Goal: Task Accomplishment & Management: Manage account settings

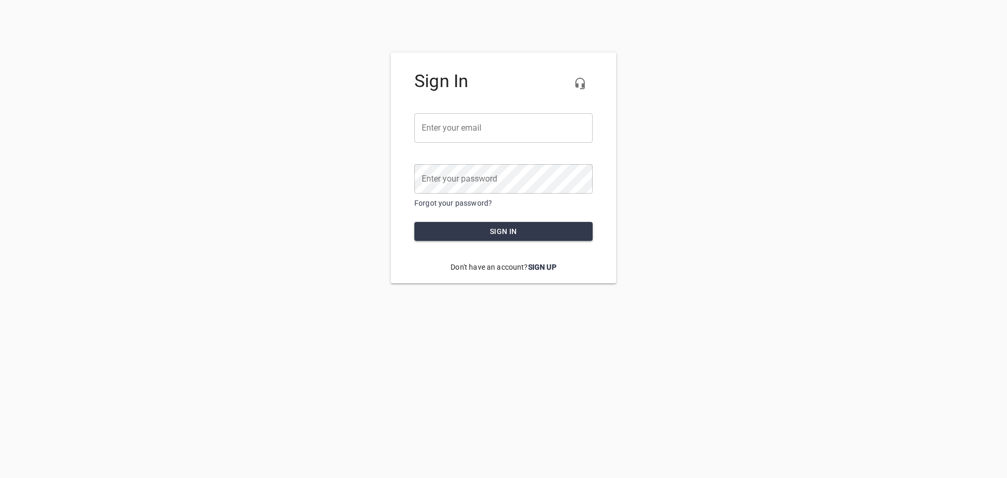
click at [484, 137] on input "email" at bounding box center [503, 127] width 178 height 29
type input "quistplumbing@gmail.com"
click at [449, 202] on link "Forgot your password?" at bounding box center [453, 203] width 78 height 8
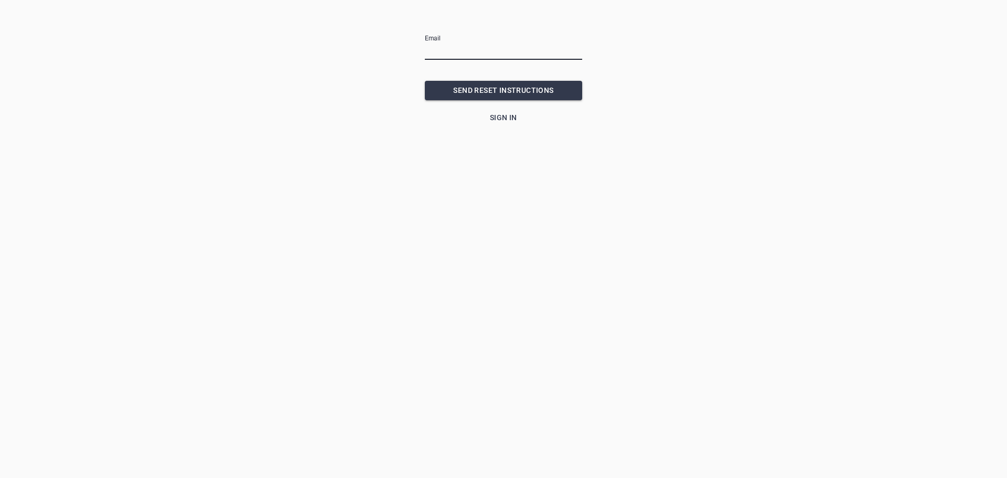
click at [461, 47] on input "email" at bounding box center [503, 51] width 157 height 17
type input "quistplumbing@gmail.com"
click at [513, 91] on span "SEND RESET INSTRUCTIONS" at bounding box center [503, 90] width 141 height 13
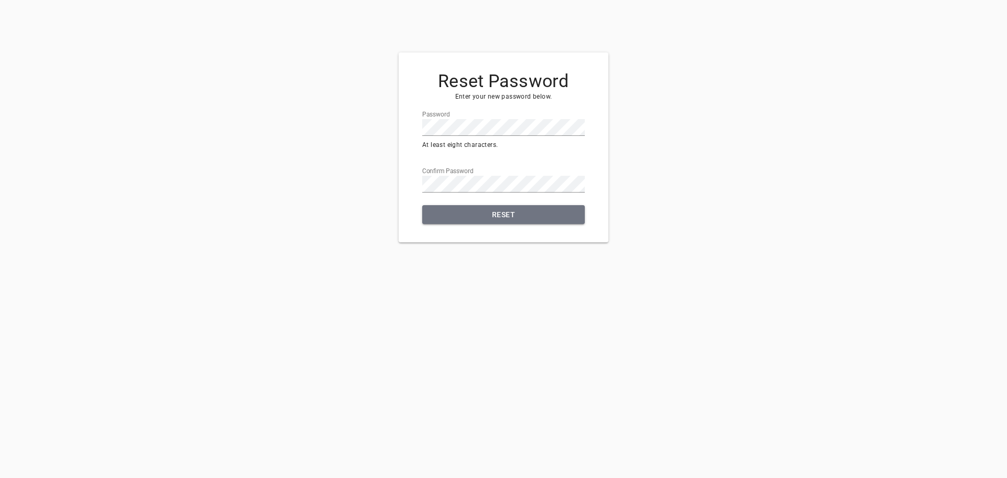
click at [500, 220] on span "Reset" at bounding box center [504, 214] width 146 height 13
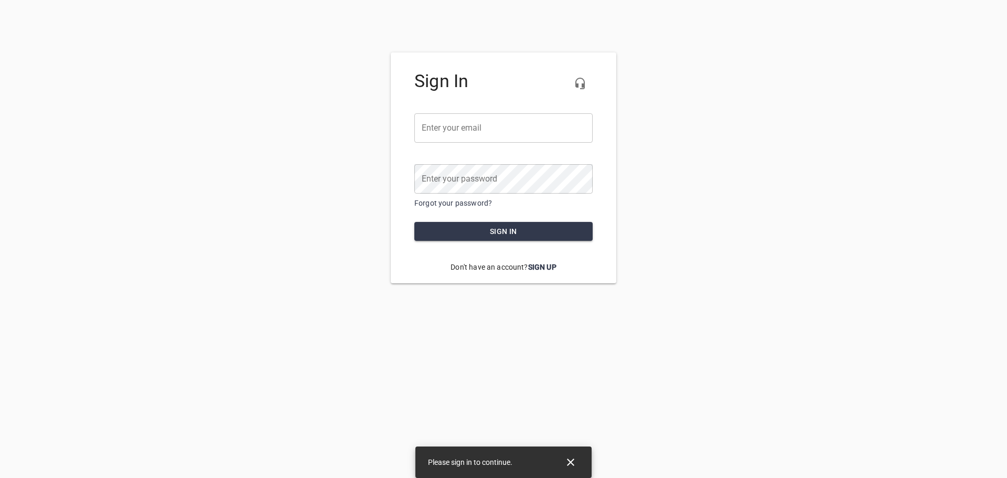
type input "quistplumbing@gmail.com"
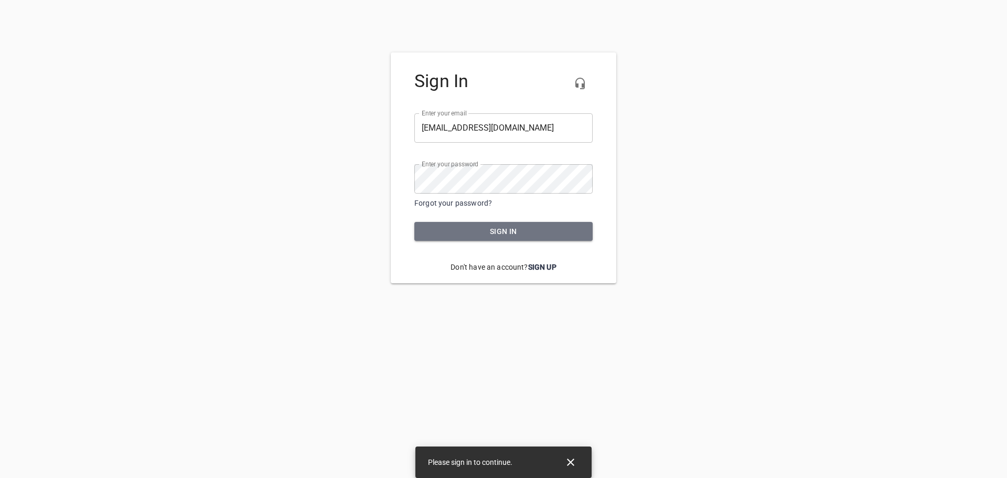
click at [505, 239] on button "Sign in" at bounding box center [503, 231] width 178 height 19
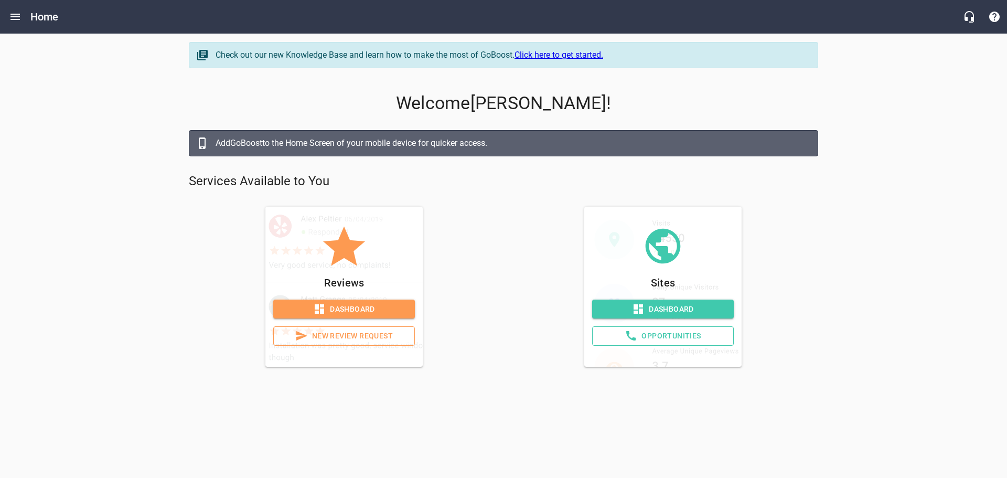
click at [672, 304] on span "Dashboard" at bounding box center [663, 309] width 125 height 13
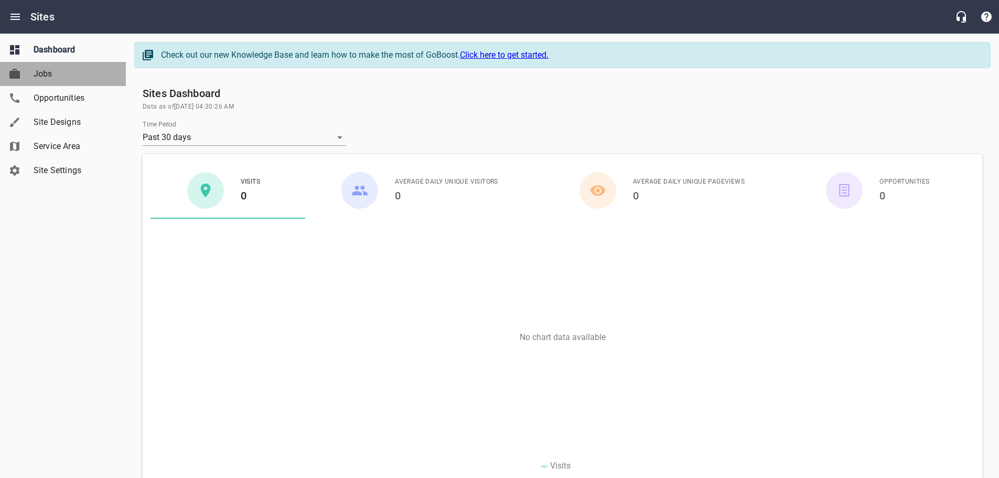
click at [49, 81] on link "Jobs" at bounding box center [63, 74] width 126 height 24
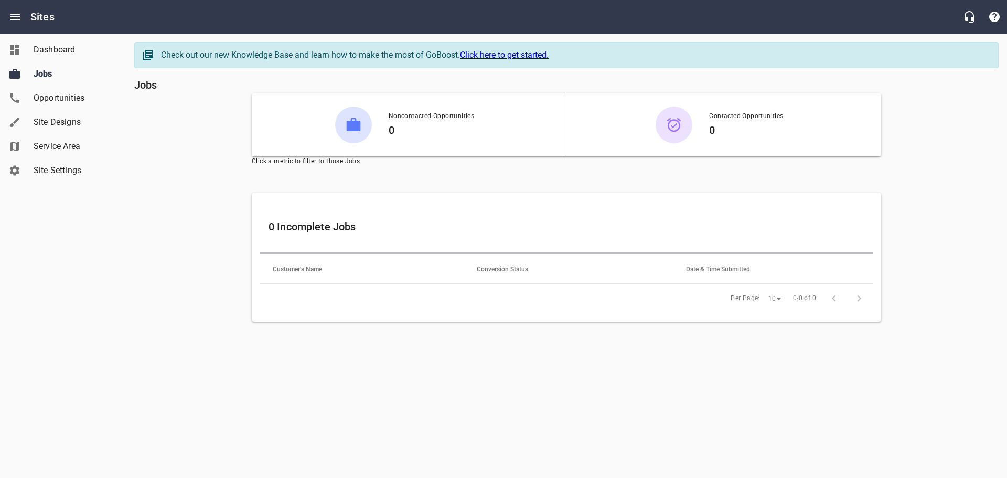
click at [50, 94] on span "Opportunities" at bounding box center [74, 98] width 80 height 13
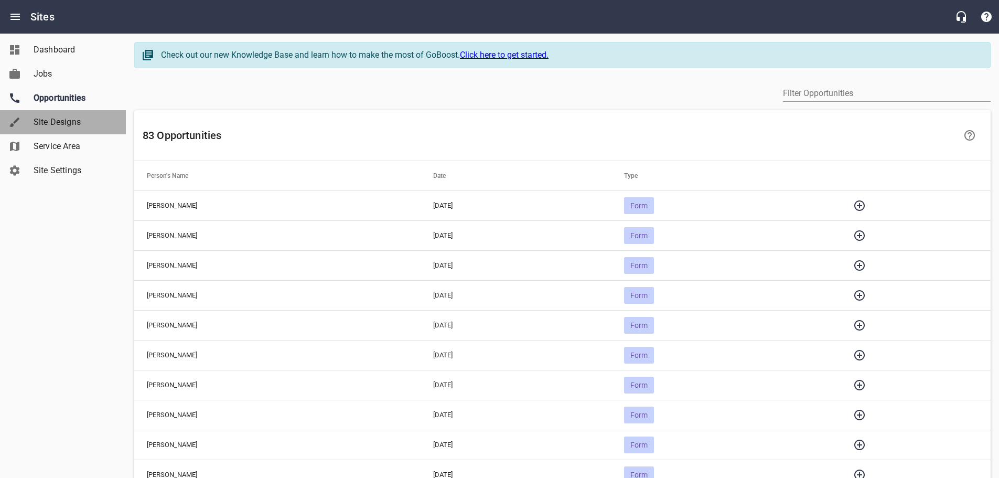
click at [44, 119] on span "Site Designs" at bounding box center [74, 122] width 80 height 13
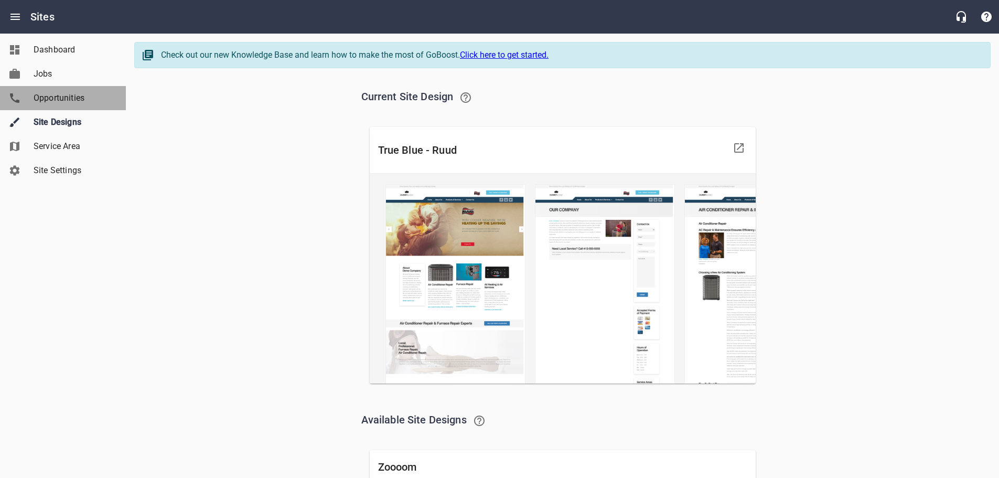
click at [48, 100] on span "Opportunities" at bounding box center [74, 98] width 80 height 13
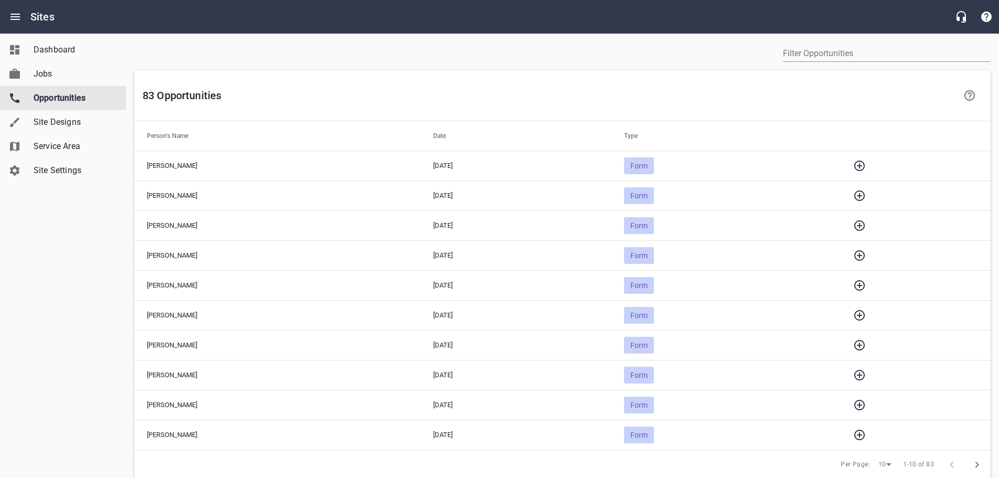
scroll to position [72, 0]
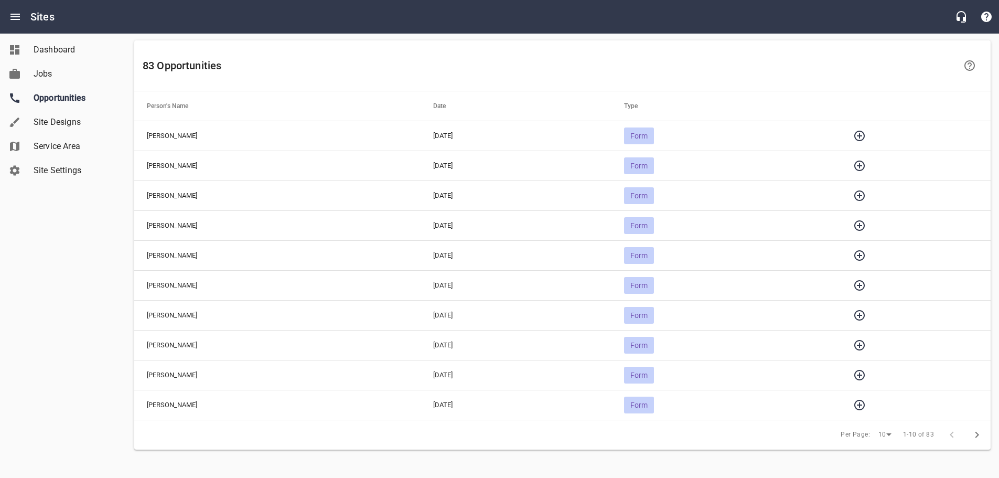
click at [60, 165] on span "Site Settings" at bounding box center [74, 170] width 80 height 13
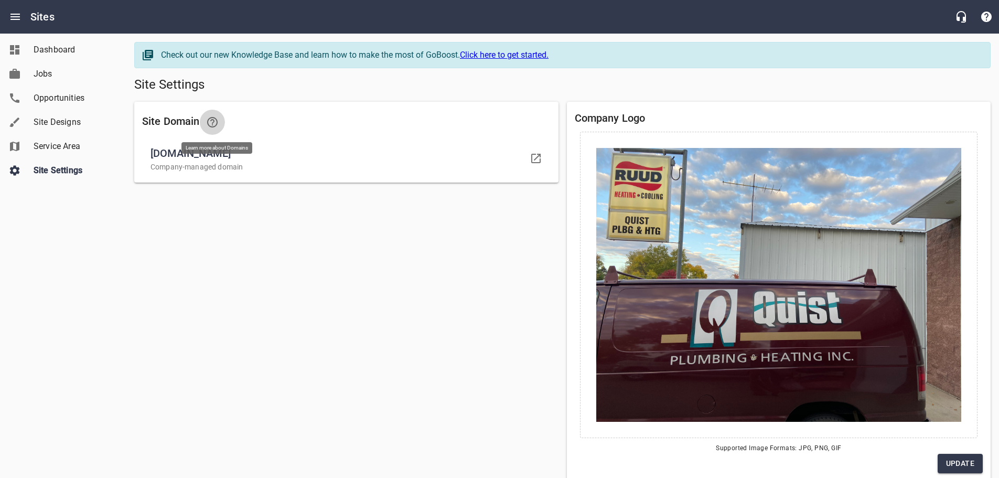
click at [219, 121] on icon at bounding box center [212, 122] width 13 height 13
click at [534, 159] on icon at bounding box center [536, 158] width 13 height 13
click at [56, 142] on span "Service Area" at bounding box center [74, 146] width 80 height 13
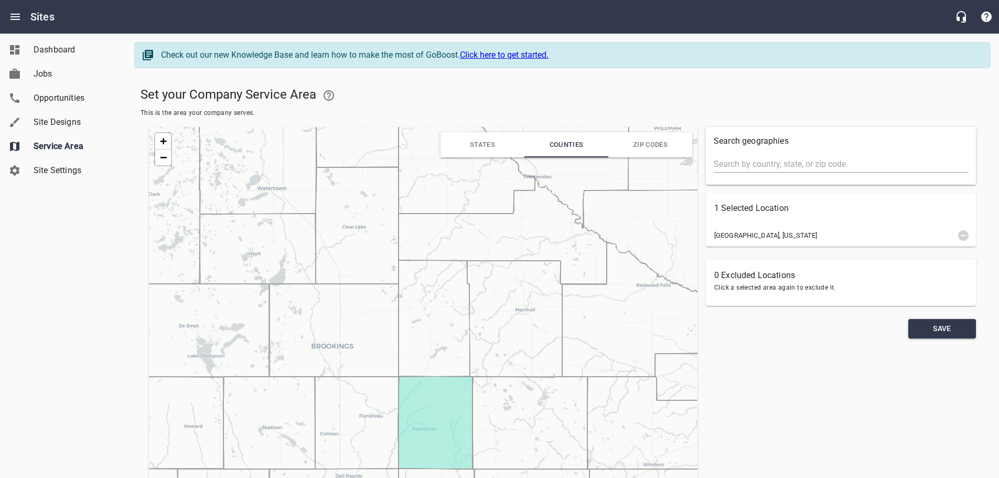
click at [763, 228] on div "Pipestone County, Minnesota" at bounding box center [841, 235] width 270 height 19
click at [40, 119] on span "Site Designs" at bounding box center [74, 122] width 80 height 13
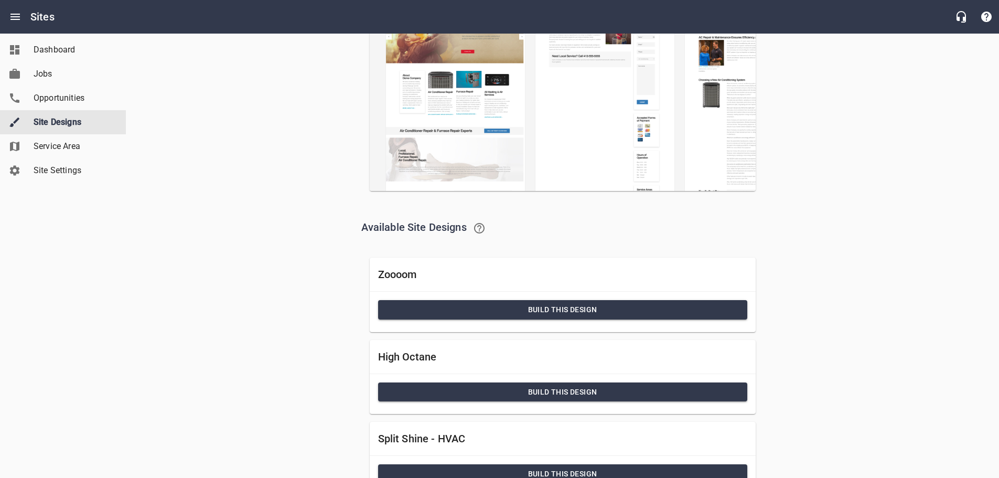
scroll to position [384, 0]
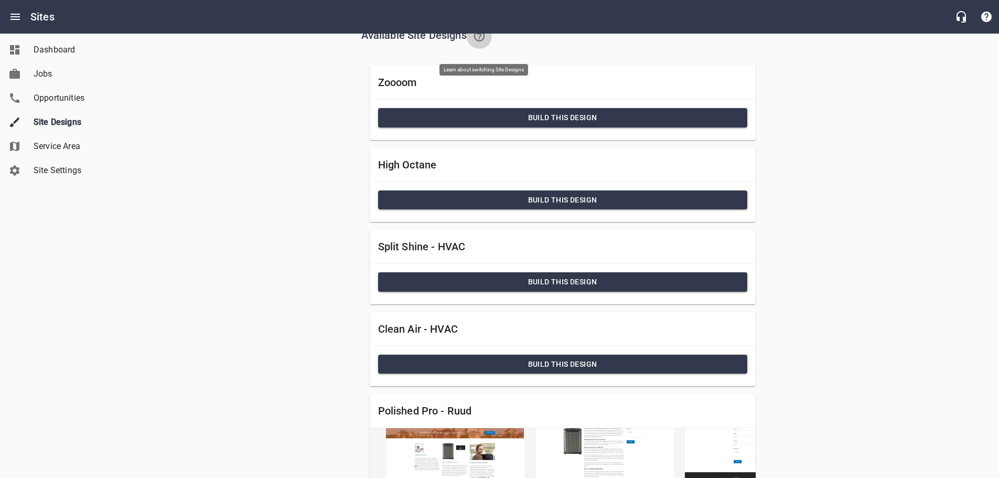
click at [483, 42] on icon at bounding box center [479, 36] width 13 height 13
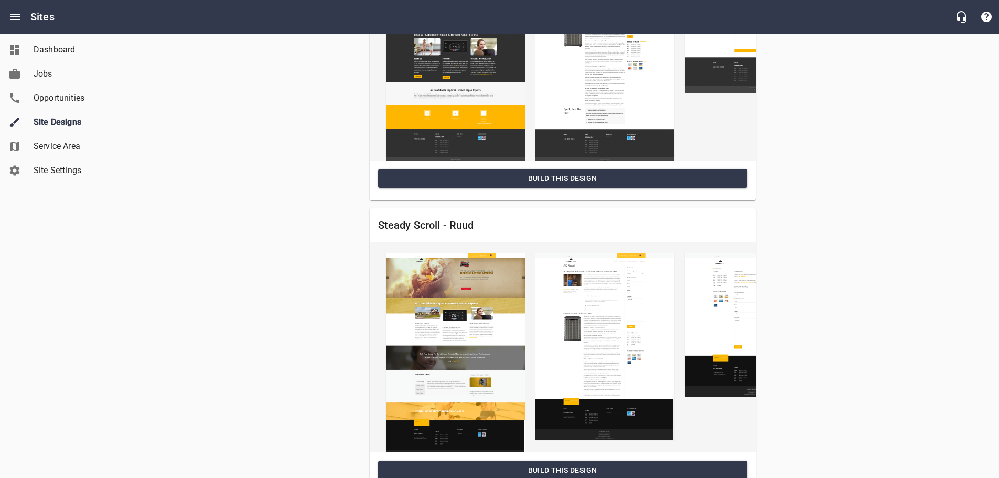
scroll to position [1255, 0]
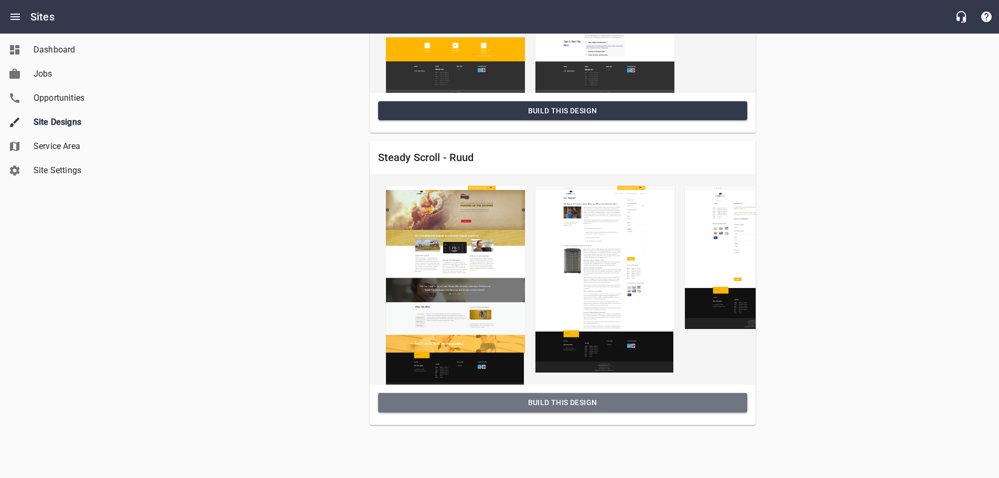
click at [576, 398] on span "Build this Design" at bounding box center [563, 402] width 352 height 13
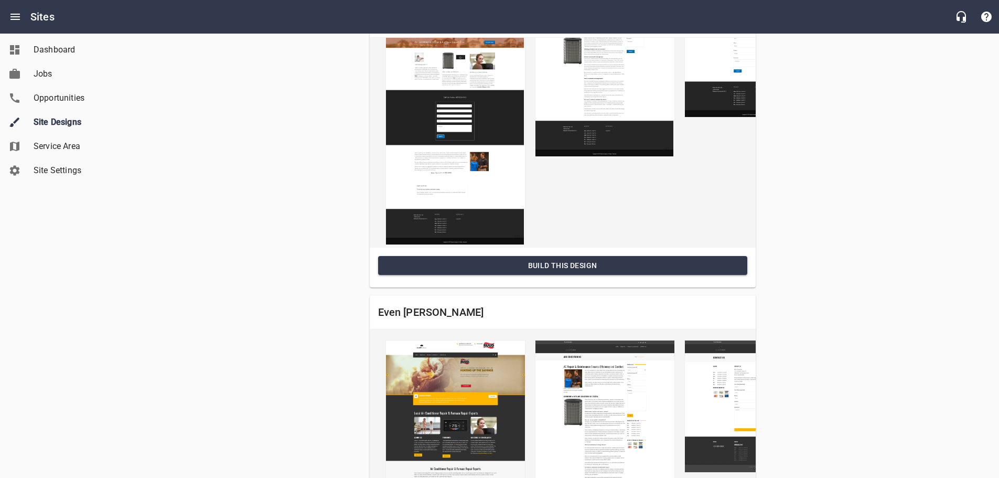
scroll to position [1134, 0]
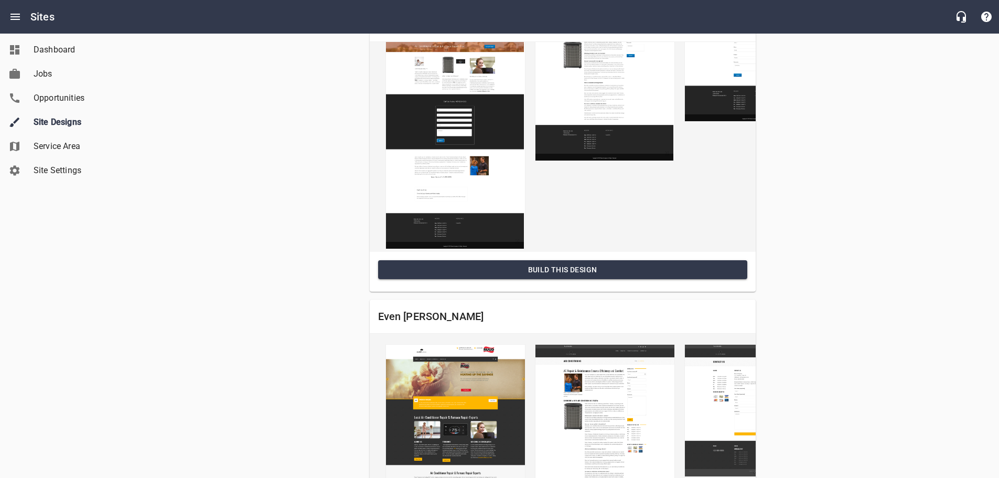
click at [562, 276] on span "Build this Design" at bounding box center [563, 269] width 352 height 13
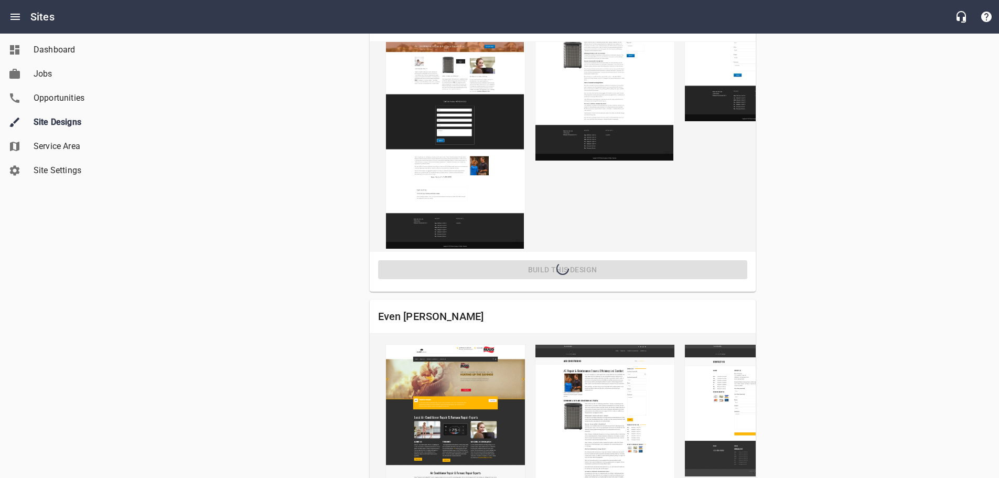
click at [568, 276] on icon at bounding box center [562, 268] width 15 height 15
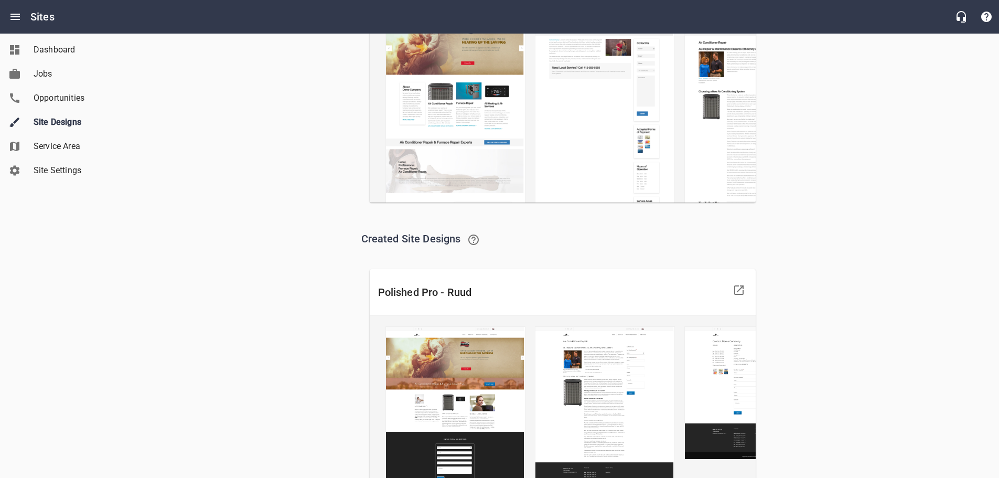
scroll to position [192, 0]
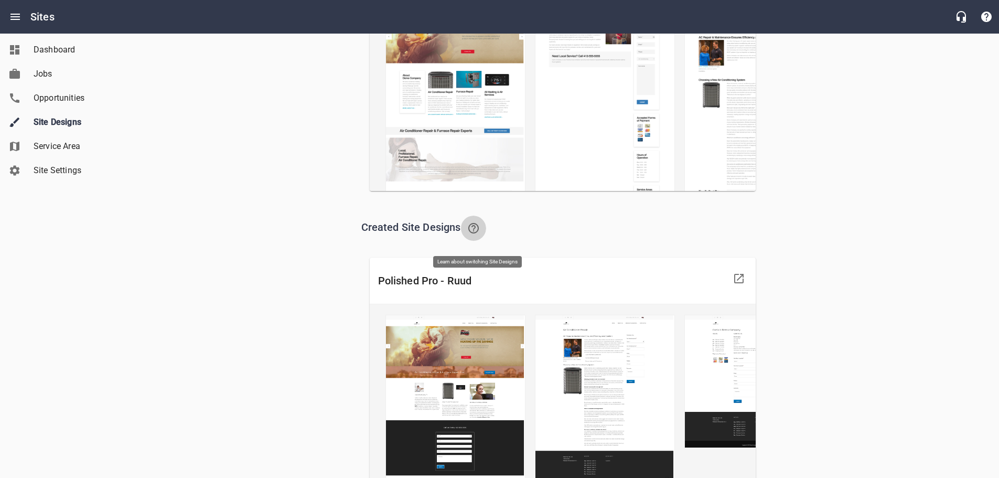
click at [476, 233] on icon at bounding box center [473, 228] width 13 height 13
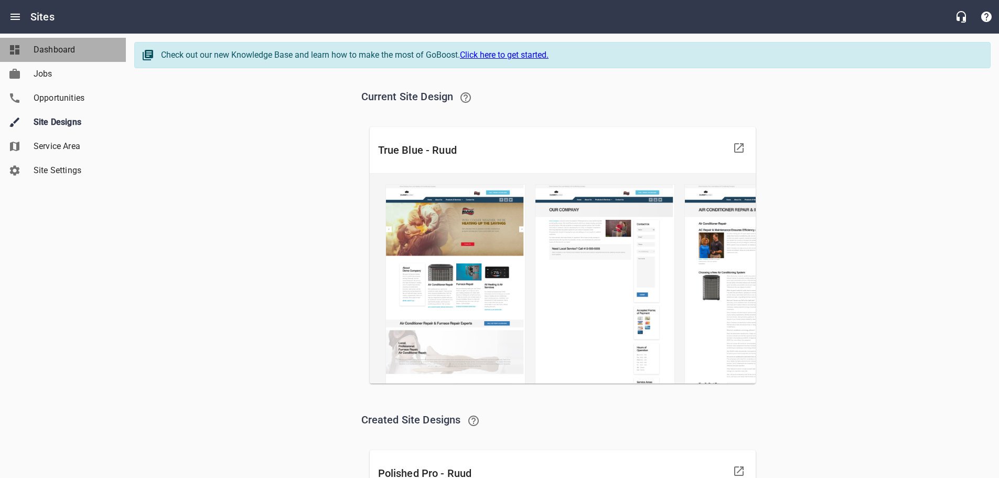
click at [42, 53] on span "Dashboard" at bounding box center [74, 50] width 80 height 13
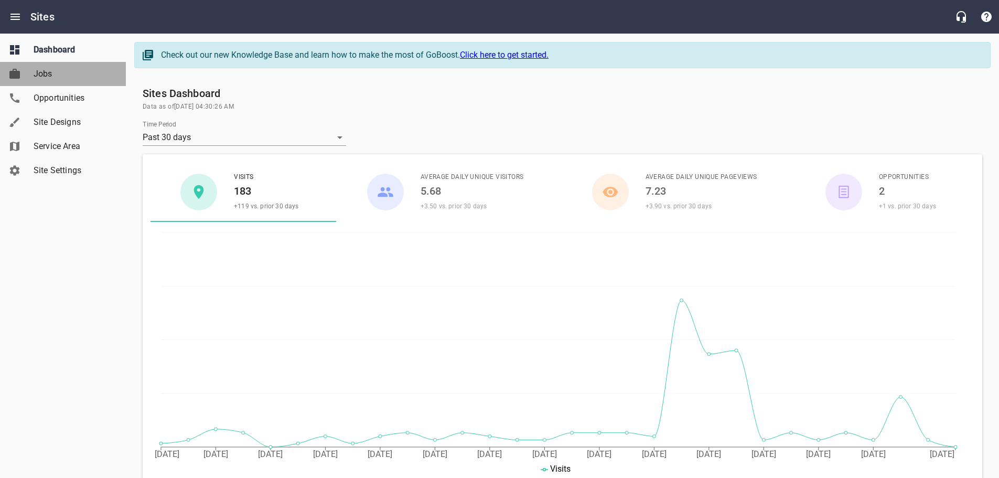
click at [46, 78] on span "Jobs" at bounding box center [74, 74] width 80 height 13
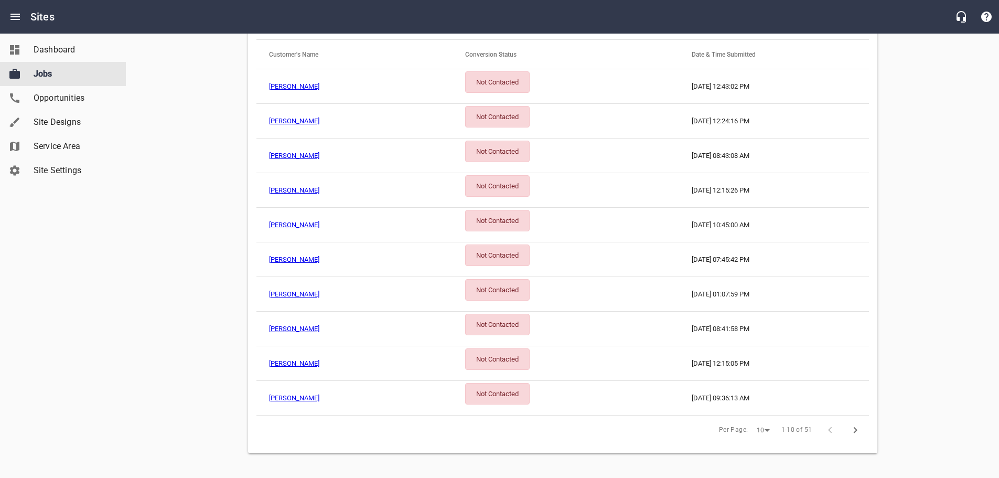
scroll to position [218, 0]
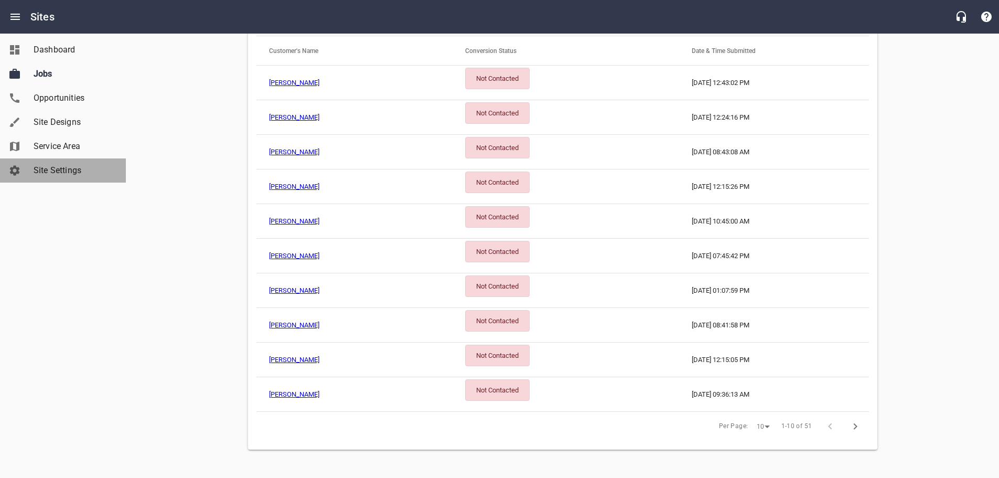
click at [52, 166] on span "Site Settings" at bounding box center [74, 170] width 80 height 13
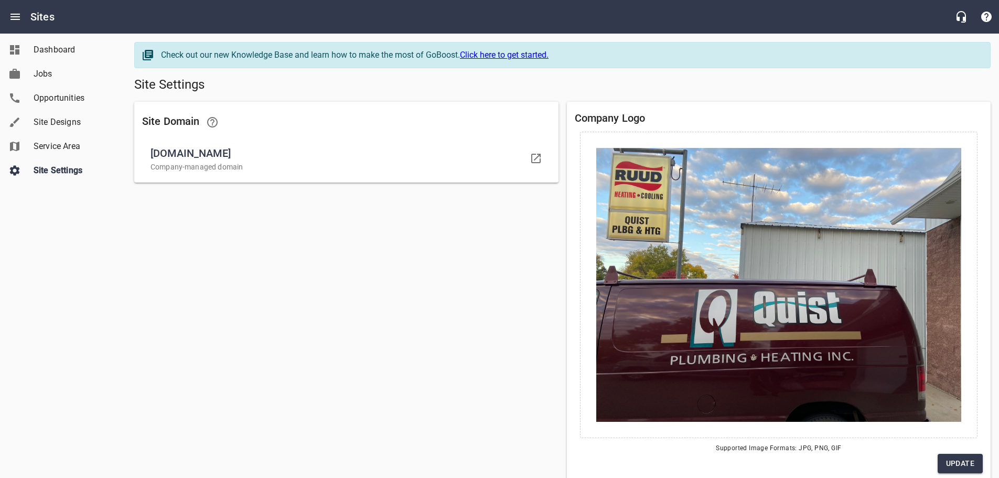
click at [505, 56] on link "Click here to get started." at bounding box center [504, 55] width 89 height 10
click at [534, 157] on icon at bounding box center [536, 158] width 13 height 13
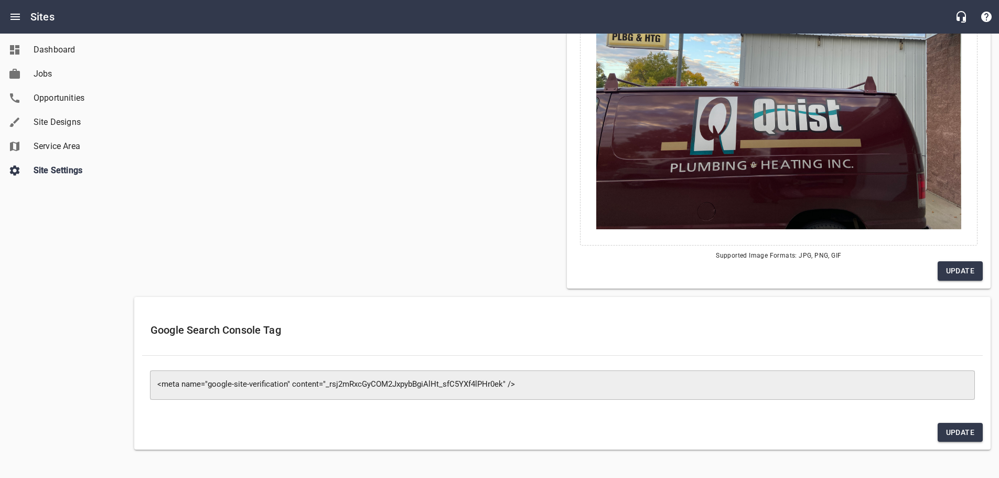
scroll to position [195, 0]
click at [961, 269] on span "Update" at bounding box center [960, 270] width 28 height 13
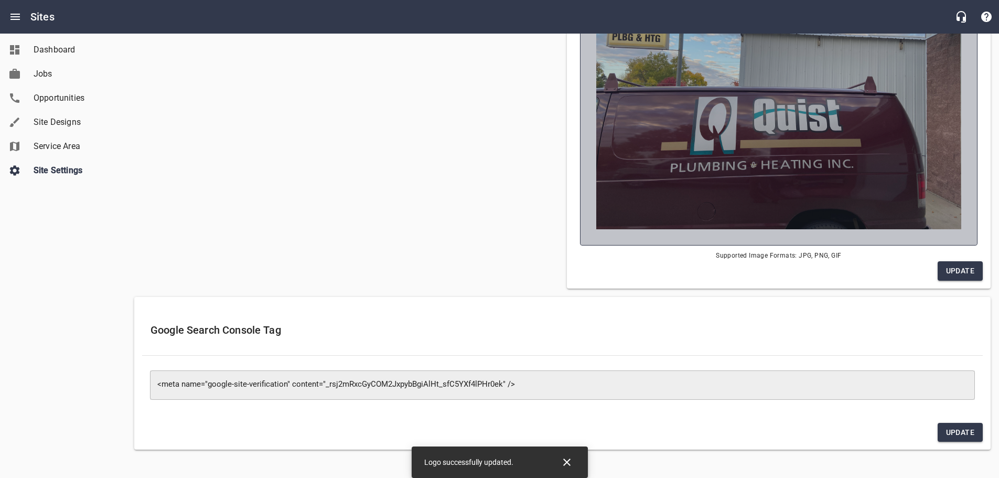
click at [732, 132] on img at bounding box center [779, 92] width 366 height 274
click at [0, 0] on input "file" at bounding box center [0, 0] width 0 height 0
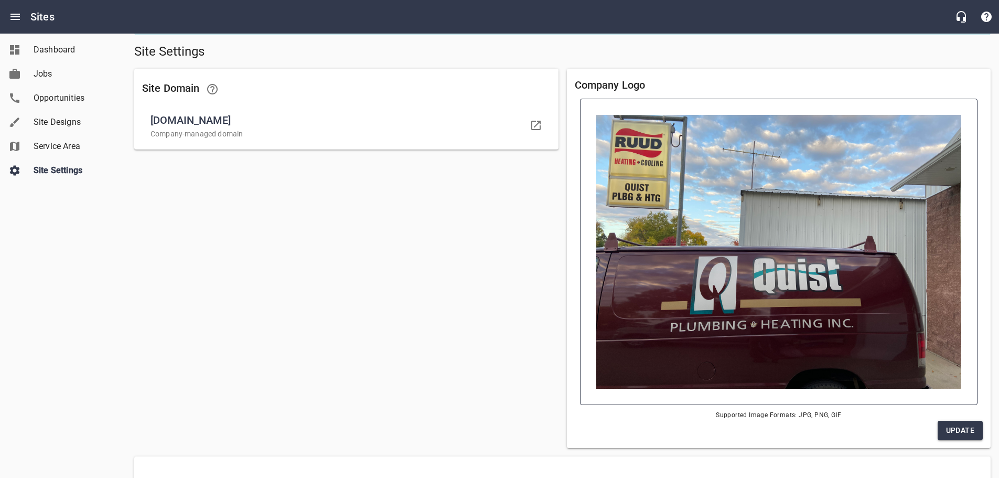
scroll to position [0, 0]
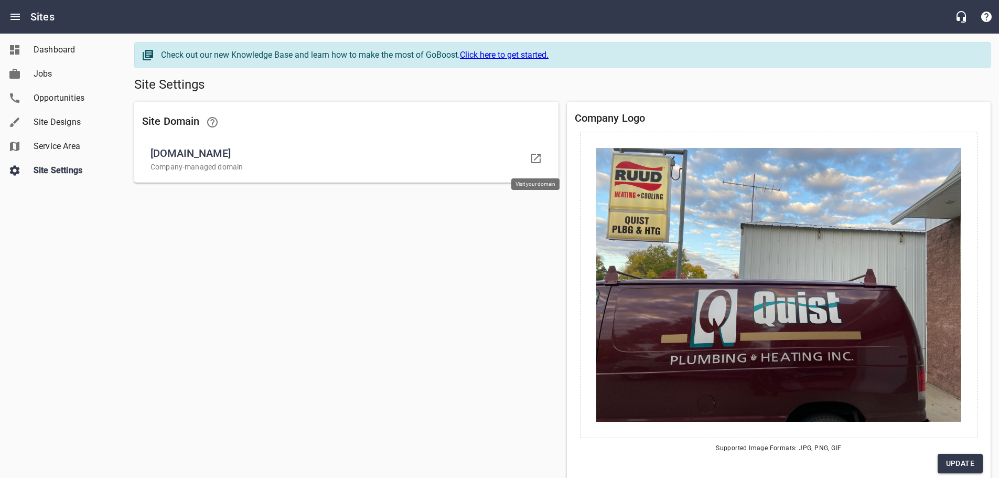
click at [537, 157] on icon at bounding box center [535, 158] width 9 height 9
click at [697, 352] on img at bounding box center [779, 285] width 366 height 274
click at [0, 0] on input "file" at bounding box center [0, 0] width 0 height 0
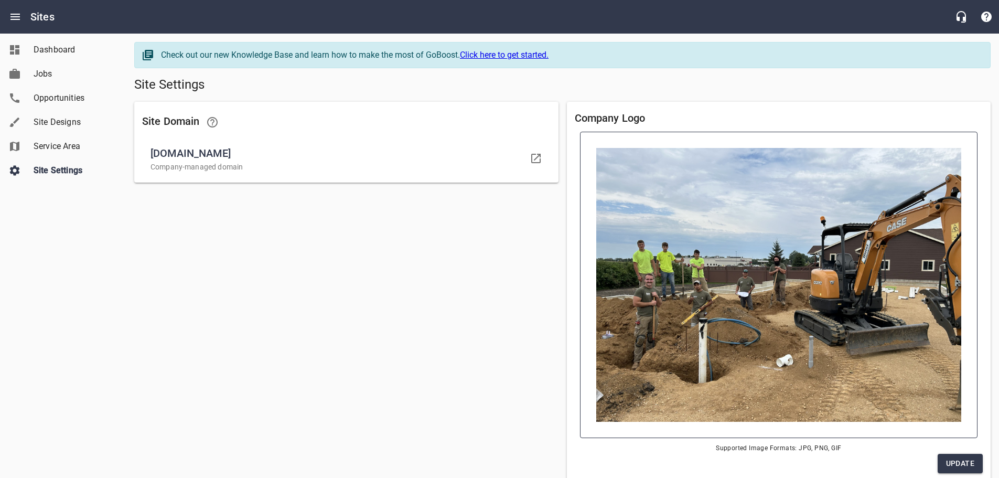
click at [762, 279] on img at bounding box center [779, 285] width 366 height 274
click at [0, 0] on input "file" at bounding box center [0, 0] width 0 height 0
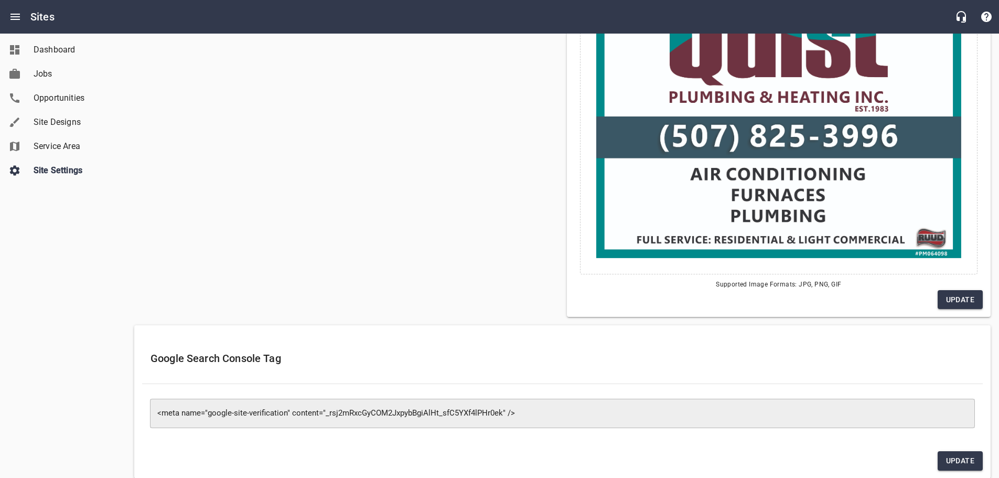
scroll to position [192, 0]
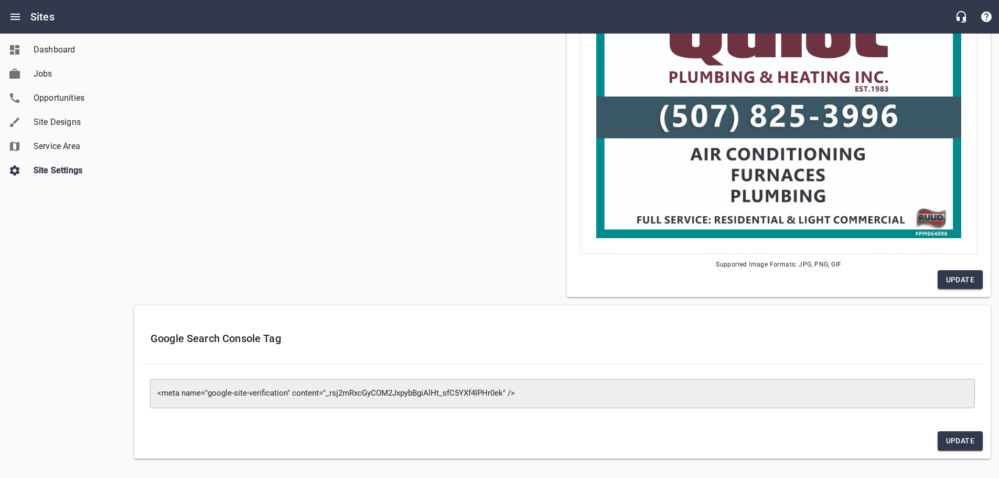
click at [965, 279] on span "Update" at bounding box center [960, 279] width 28 height 13
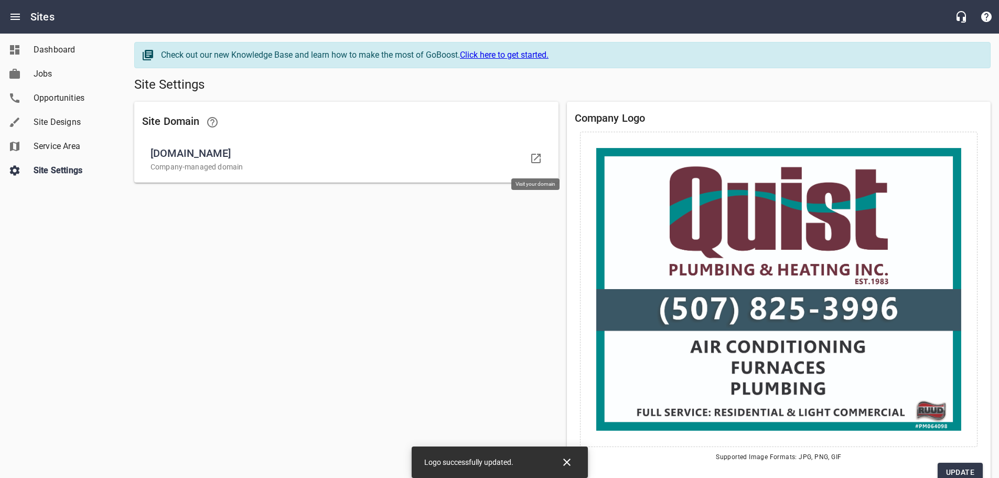
click at [534, 159] on icon at bounding box center [535, 158] width 9 height 9
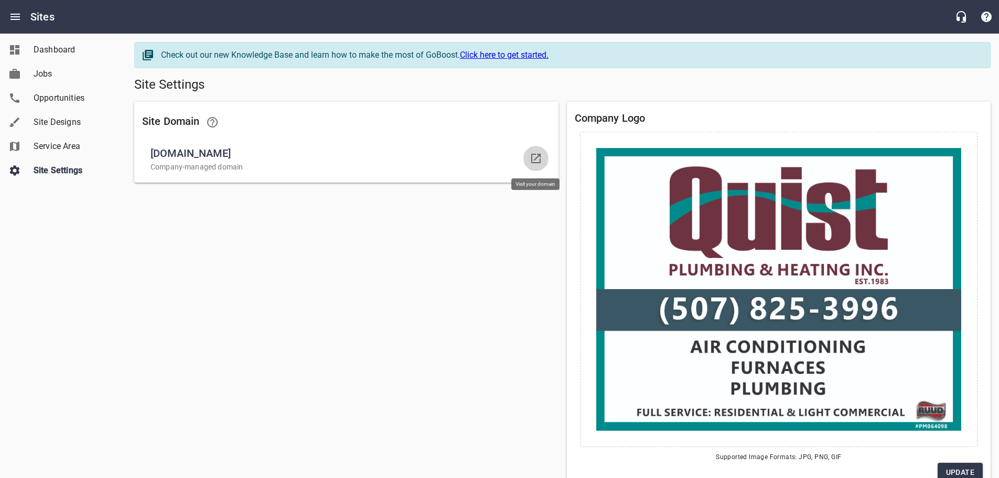
click at [539, 156] on icon at bounding box center [535, 158] width 9 height 9
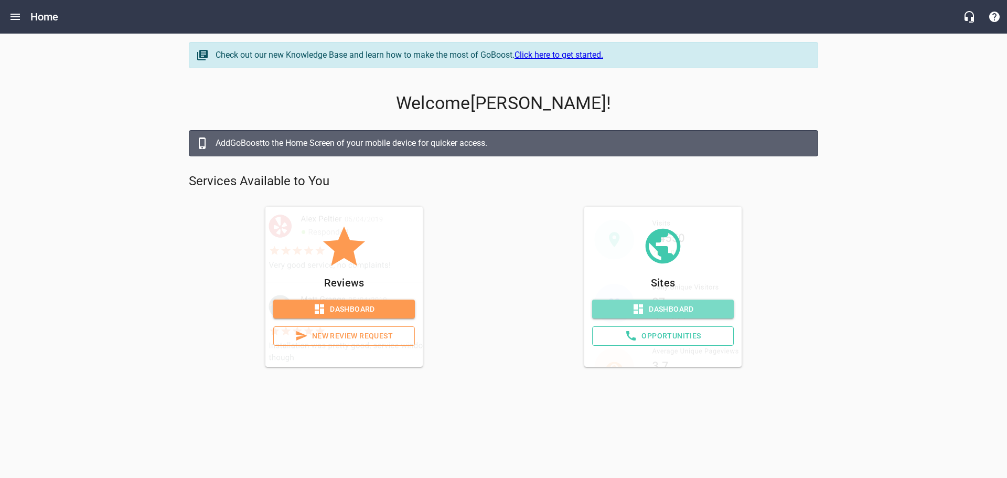
click at [691, 309] on span "Dashboard" at bounding box center [663, 309] width 125 height 13
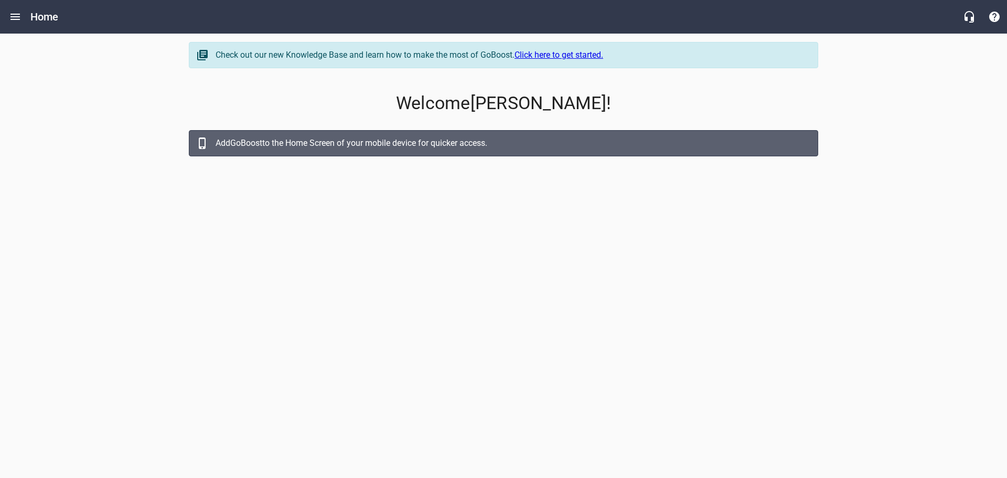
click at [400, 144] on div "Add GoBoost to the Home Screen of your mobile device for quicker access." at bounding box center [512, 143] width 592 height 13
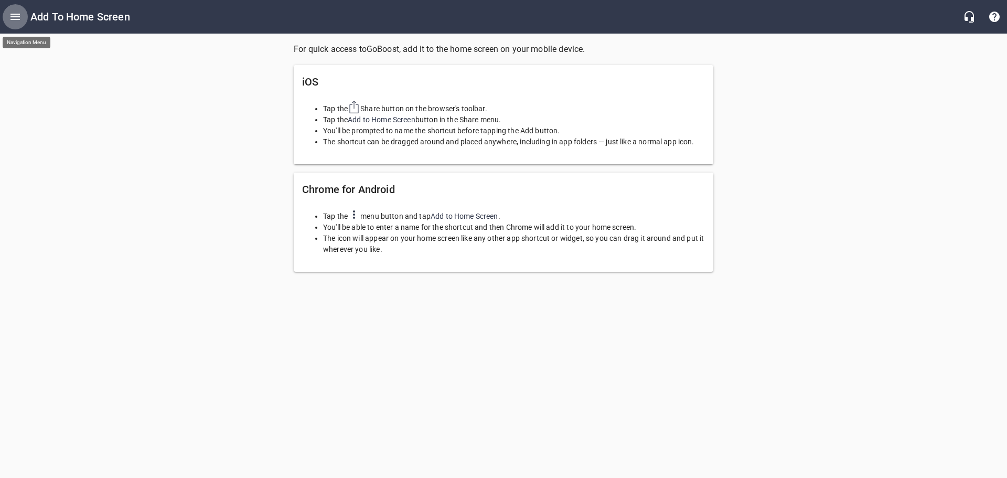
click at [16, 18] on icon "Open drawer" at bounding box center [15, 16] width 13 height 13
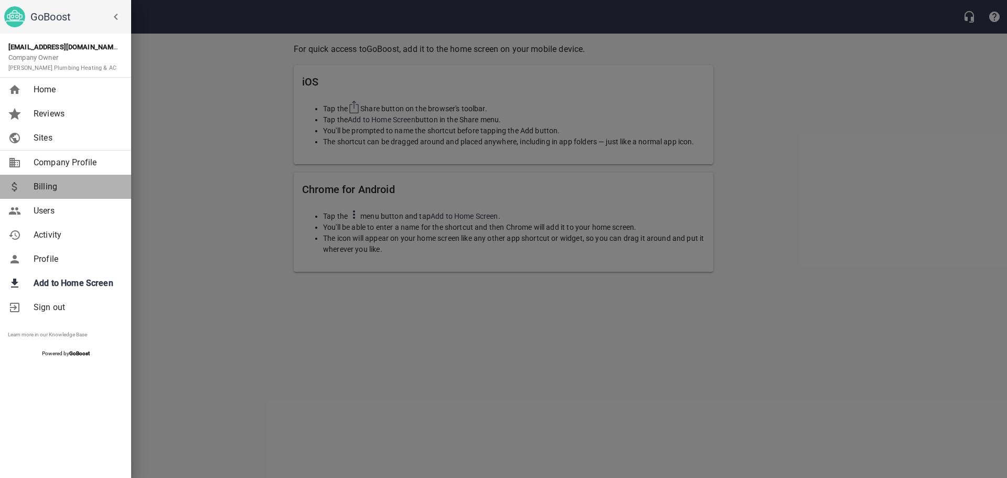
click at [47, 182] on span "Billing" at bounding box center [76, 186] width 85 height 13
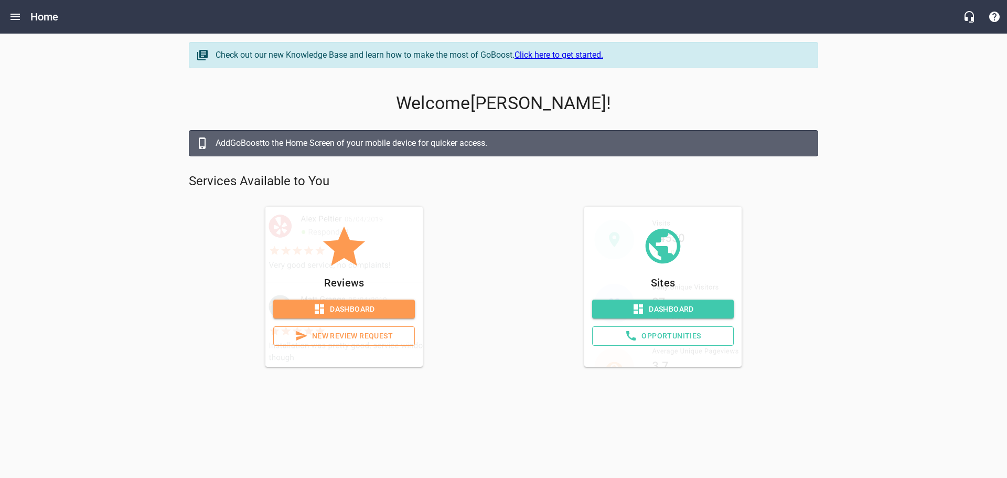
click at [677, 306] on span "Dashboard" at bounding box center [663, 309] width 125 height 13
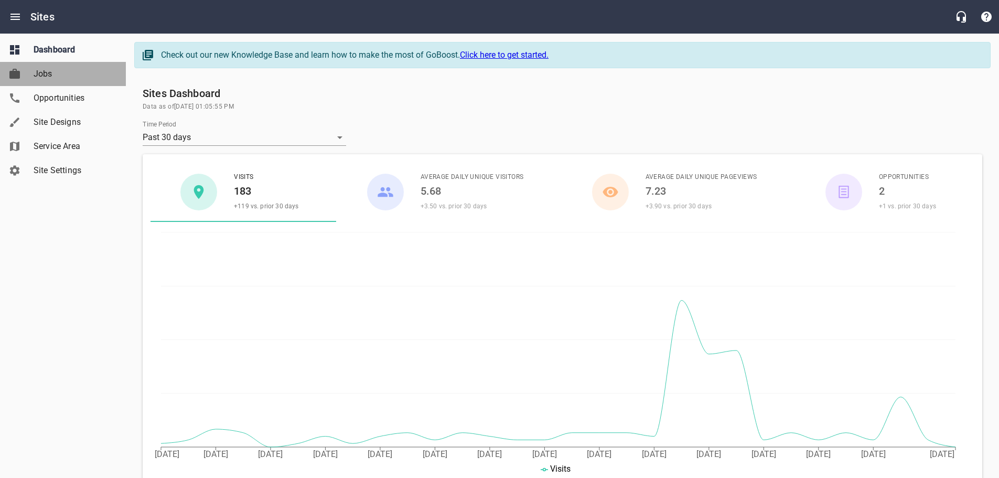
click at [53, 79] on span "Jobs" at bounding box center [74, 74] width 80 height 13
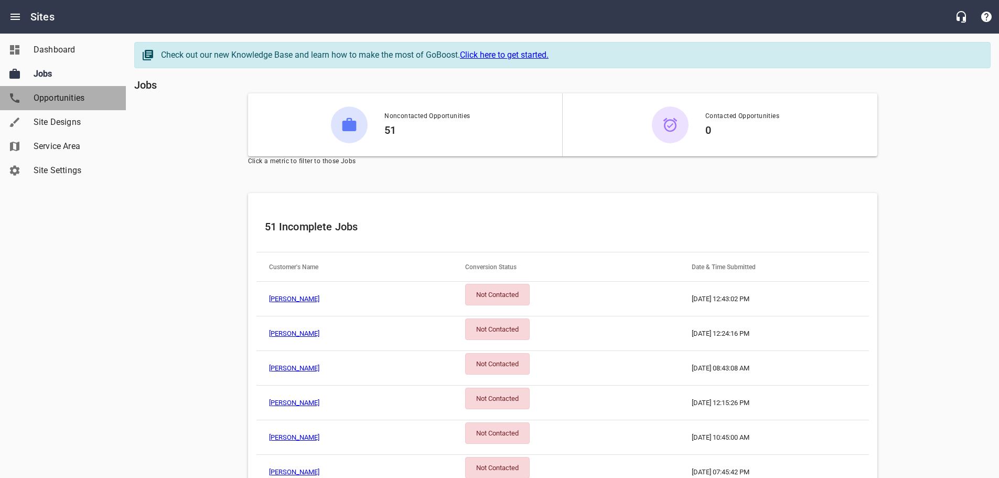
click at [56, 101] on span "Opportunities" at bounding box center [74, 98] width 80 height 13
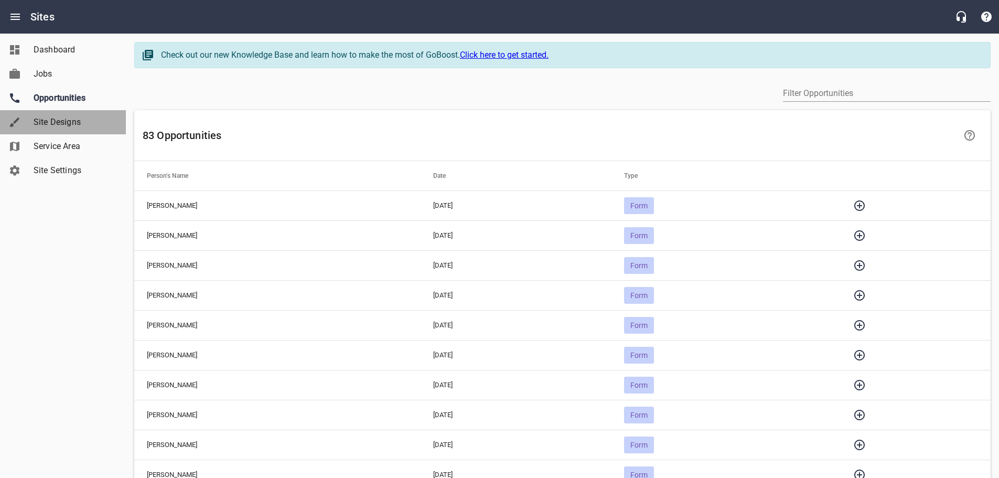
click at [56, 119] on span "Site Designs" at bounding box center [74, 122] width 80 height 13
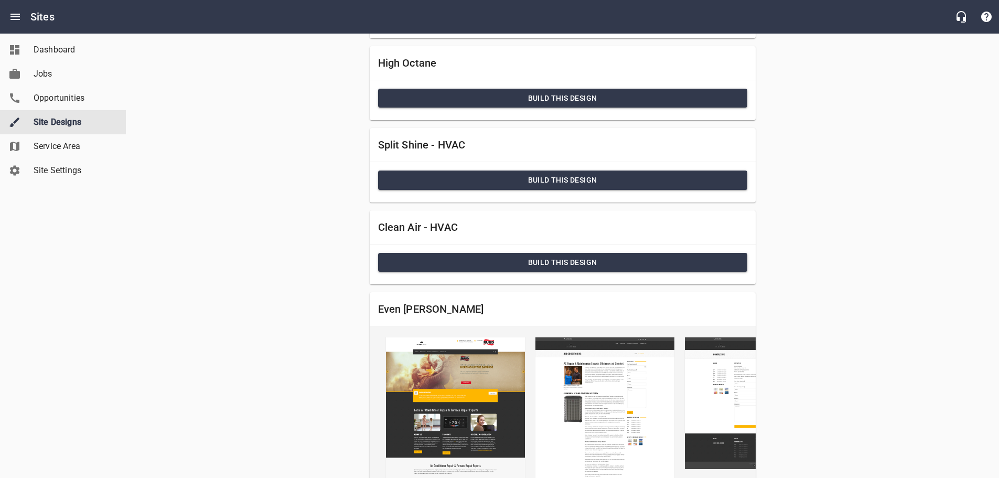
scroll to position [961, 0]
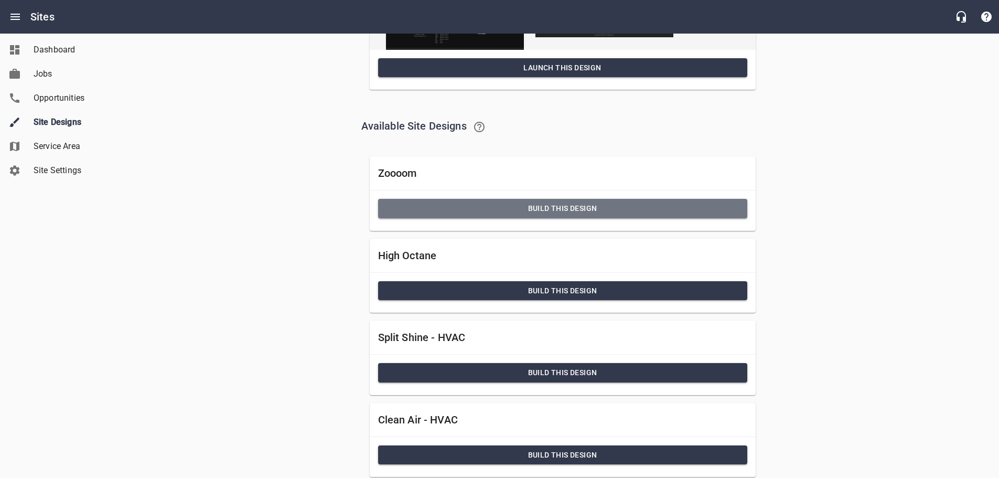
click at [567, 215] on span "Build this Design" at bounding box center [563, 208] width 352 height 13
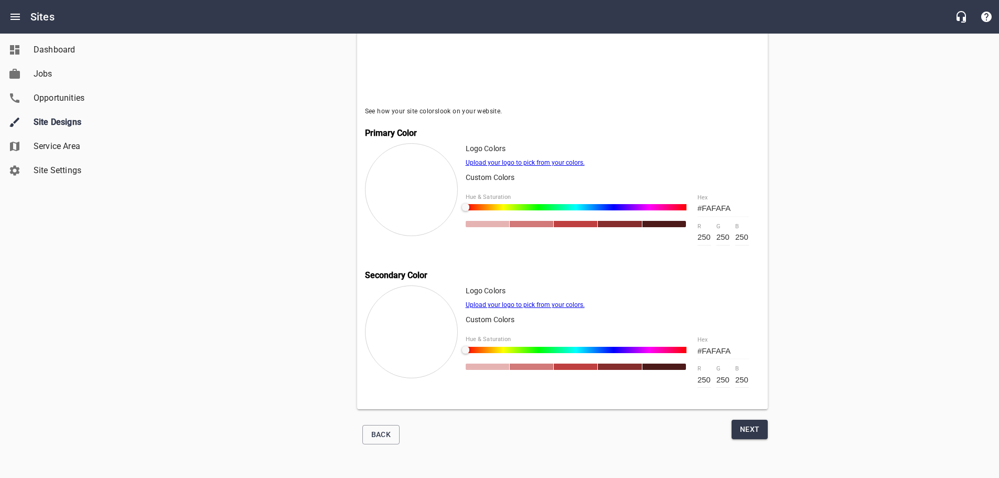
scroll to position [367, 0]
click at [383, 429] on span "Back" at bounding box center [381, 434] width 20 height 13
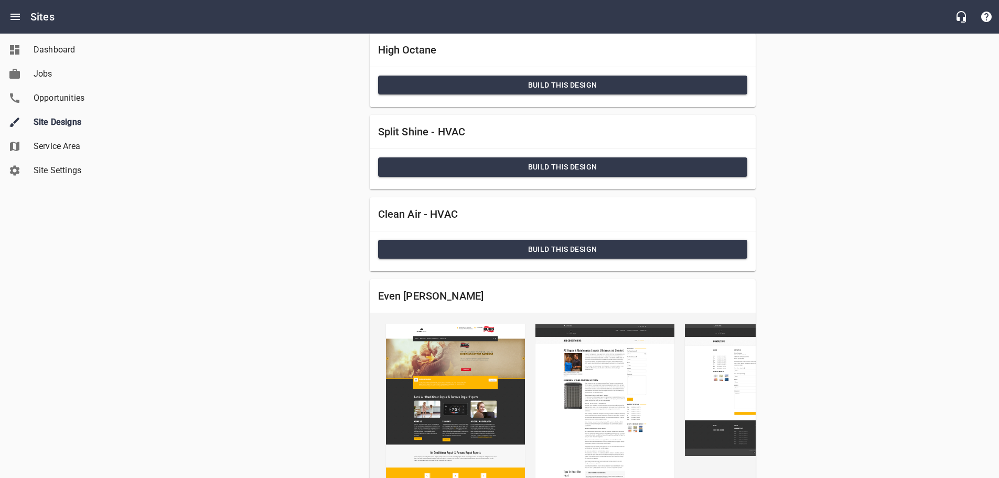
scroll to position [1159, 0]
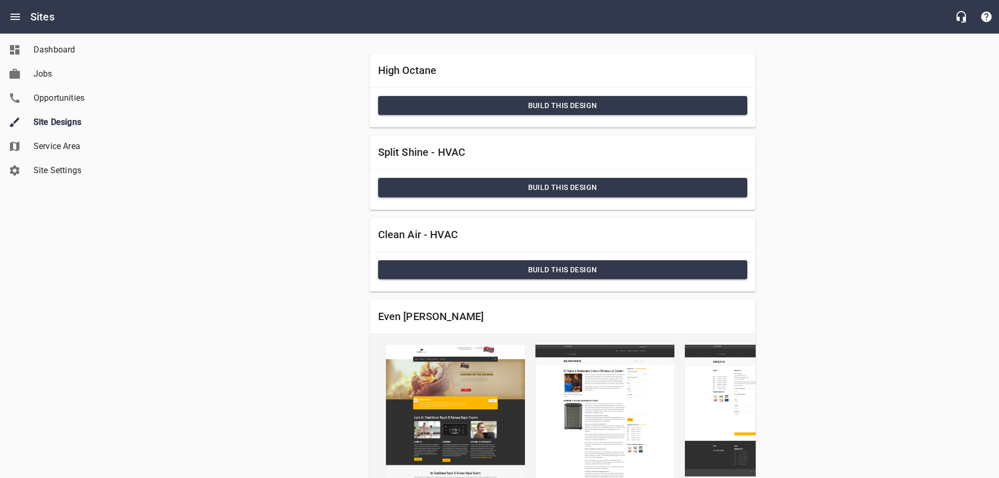
click at [560, 194] on span "Build this Design" at bounding box center [563, 187] width 352 height 13
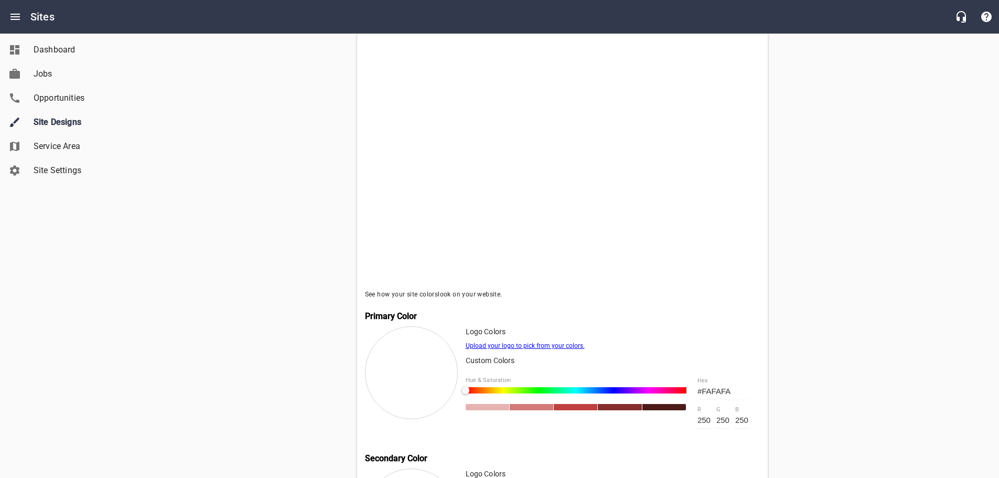
scroll to position [192, 0]
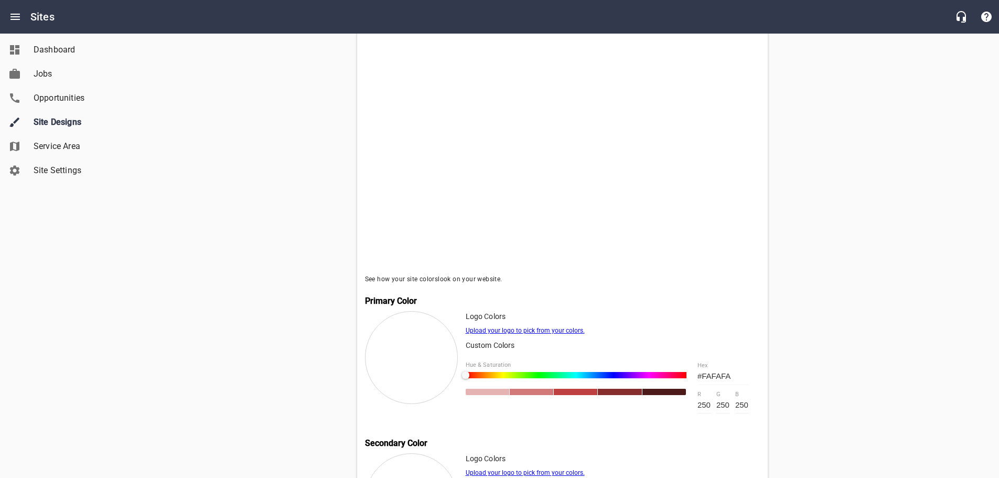
click at [614, 394] on div at bounding box center [620, 392] width 44 height 6
type input "#862D2D"
type input "134"
type input "45"
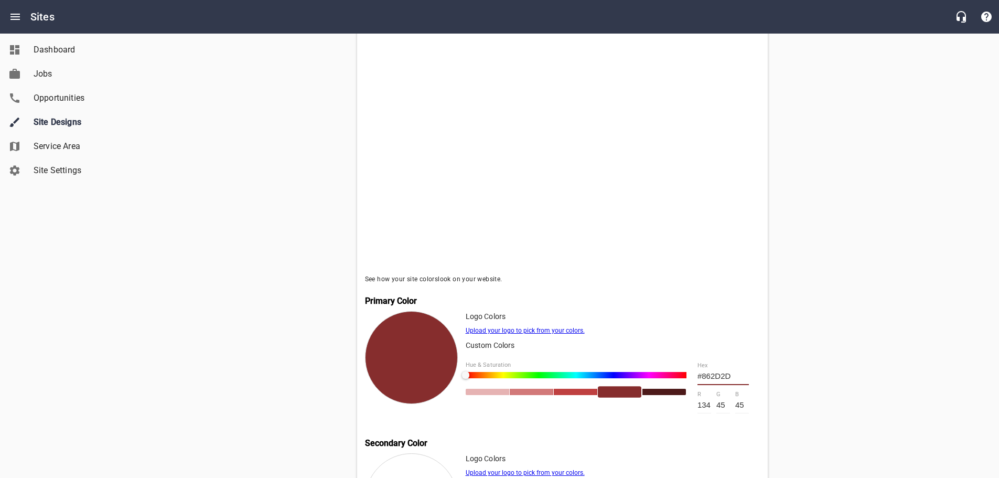
click at [647, 394] on div at bounding box center [664, 392] width 44 height 6
type input "#4D1919"
type input "77"
type input "25"
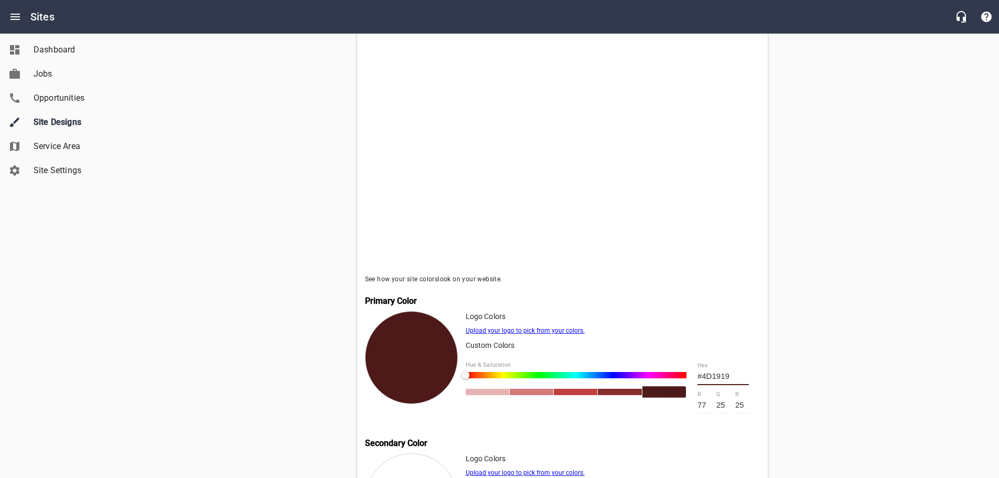
click at [632, 395] on div at bounding box center [620, 392] width 44 height 6
type input "#862D2D"
type input "134"
type input "45"
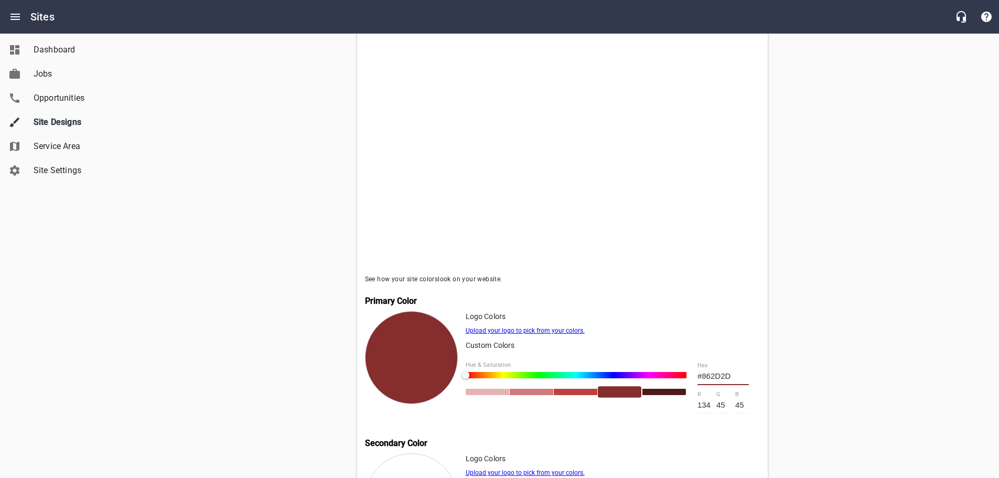
click at [642, 393] on div at bounding box center [664, 392] width 44 height 6
type input "#4D1919"
type input "77"
type input "25"
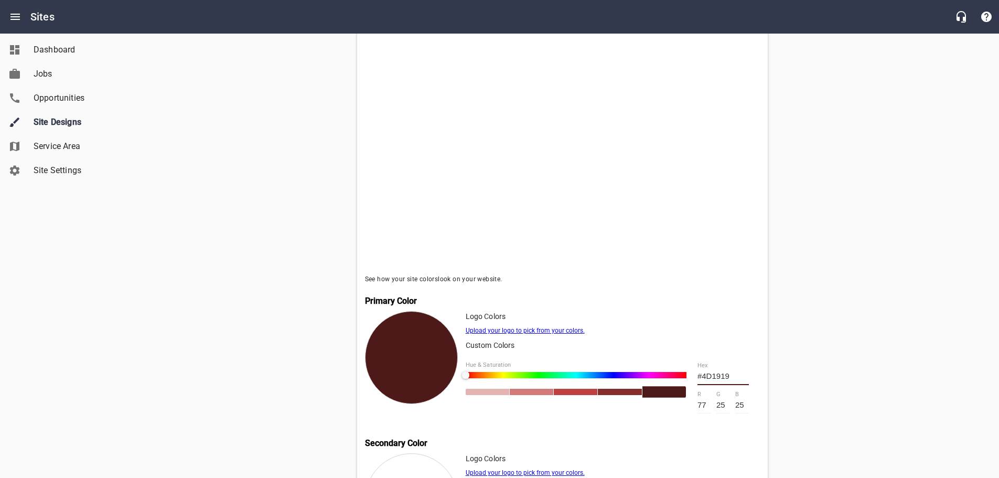
click at [650, 393] on div at bounding box center [664, 393] width 44 height 12
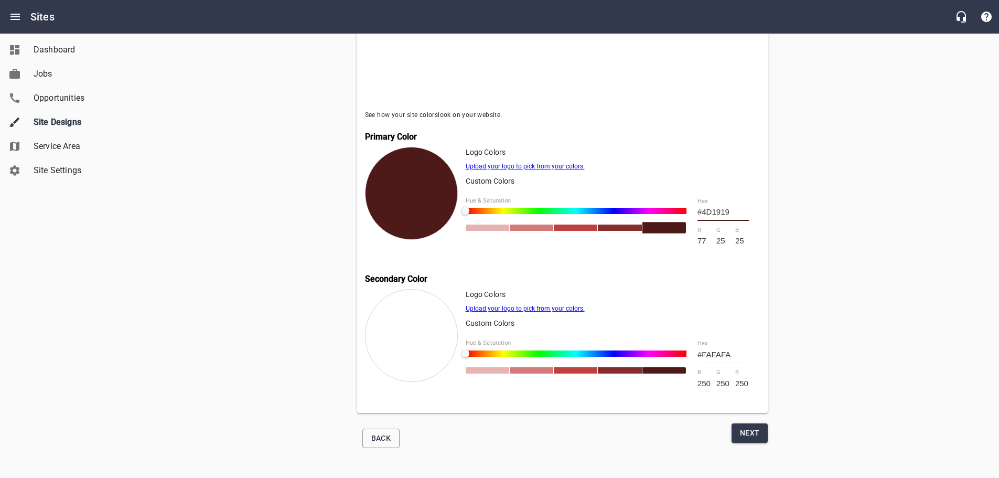
scroll to position [367, 0]
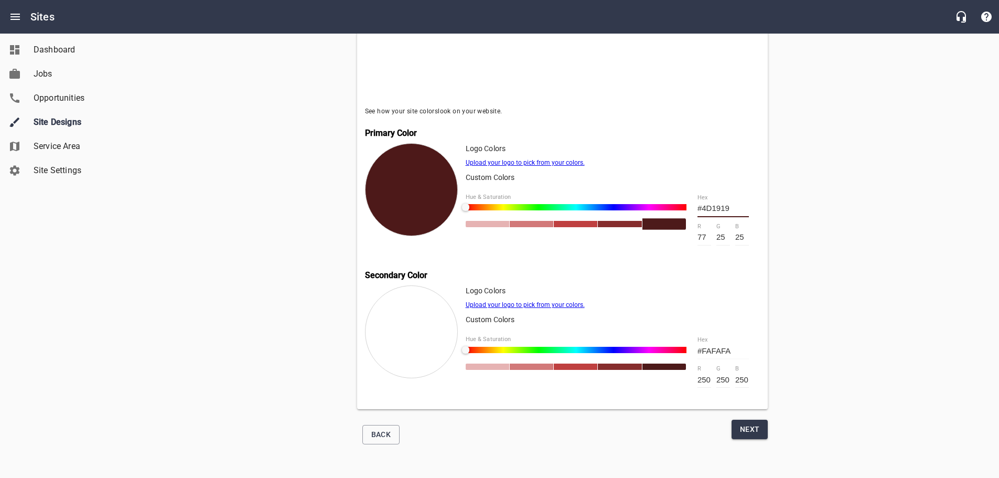
type input "#193F4D"
type input "25"
type input "63"
type input "77"
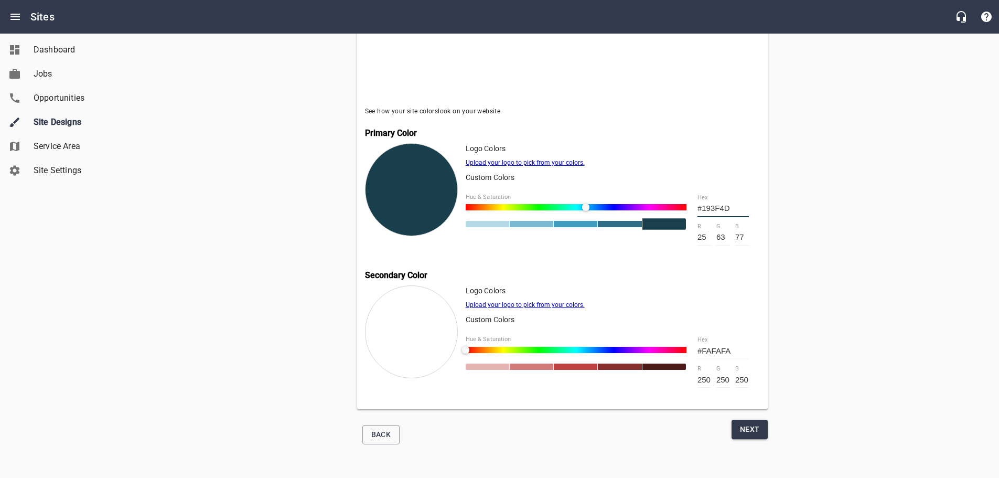
click at [586, 204] on div at bounding box center [576, 207] width 221 height 6
type input "#4D2419"
type input "77"
type input "36"
type input "25"
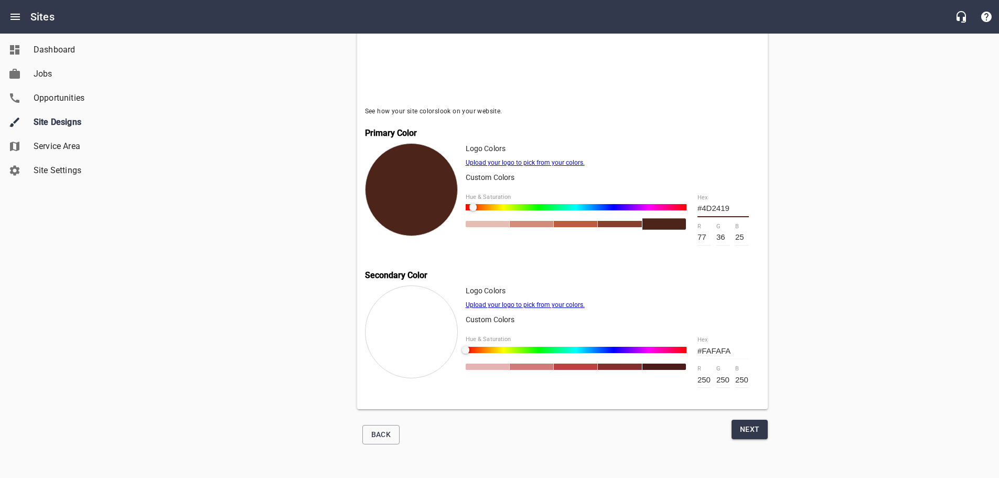
click at [473, 204] on div at bounding box center [576, 207] width 221 height 6
type input "#4D1C19"
type input "28"
click at [468, 204] on div at bounding box center [576, 207] width 221 height 6
click at [504, 349] on div at bounding box center [576, 350] width 221 height 6
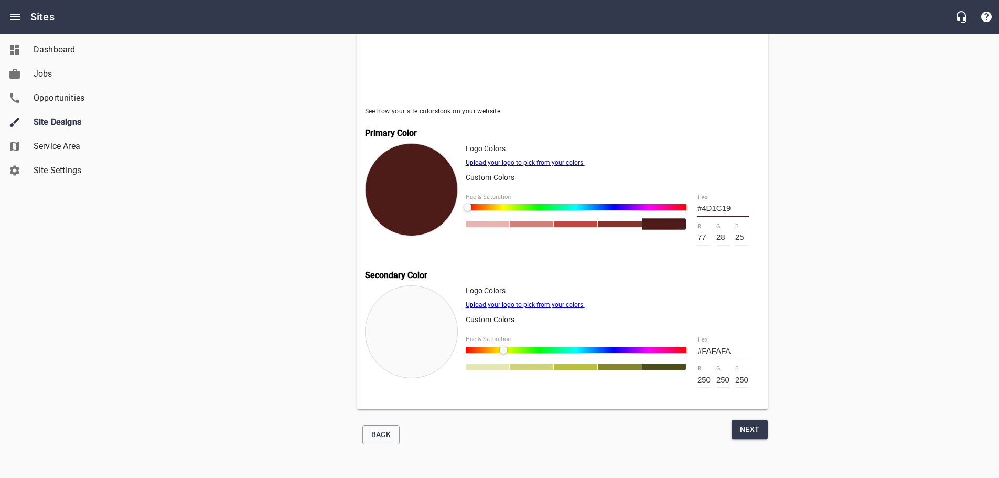
click at [582, 366] on div at bounding box center [576, 366] width 44 height 6
type input "#BBBF40"
type input "187"
type input "191"
type input "64"
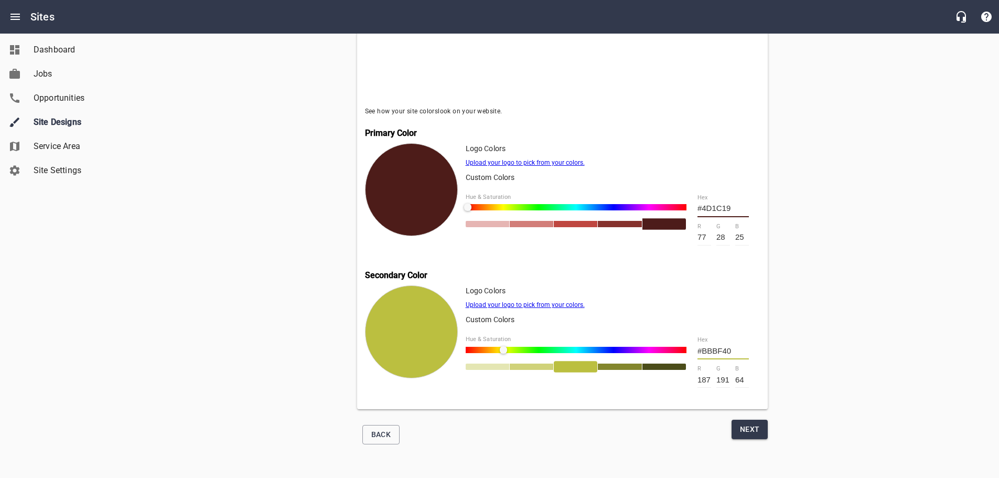
click at [490, 363] on div at bounding box center [488, 366] width 44 height 6
type input "#E4E6B3"
type input "228"
type input "230"
type input "179"
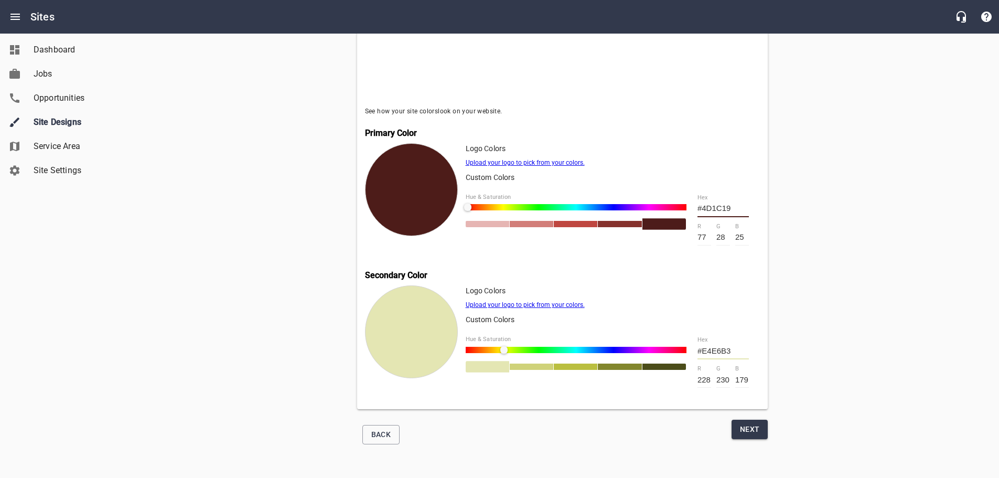
type input "#E3E6B3"
type input "227"
type input "#E2E6B3"
type input "226"
type input "#E0E6B3"
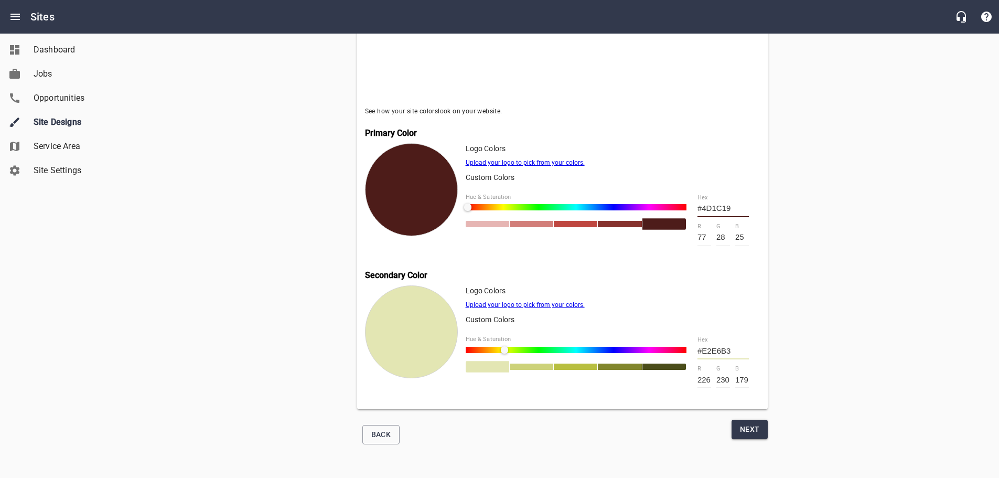
type input "224"
type input "#DFE6B3"
type input "223"
type input "#DCE6B3"
type input "220"
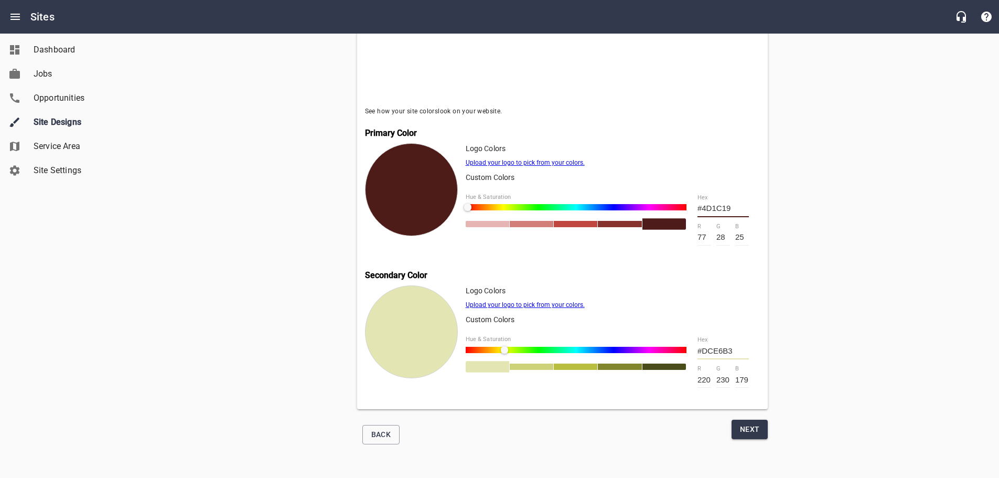
type input "#DBE6B3"
type input "219"
type input "#DAE6B3"
type input "218"
type input "#D9E6B3"
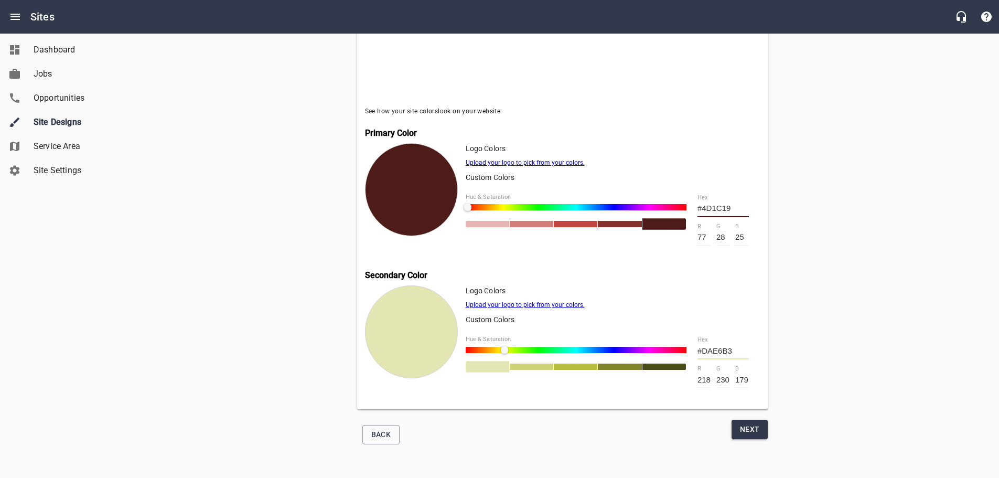
type input "217"
type input "#D8E6B3"
type input "216"
type input "#D7E6B3"
type input "215"
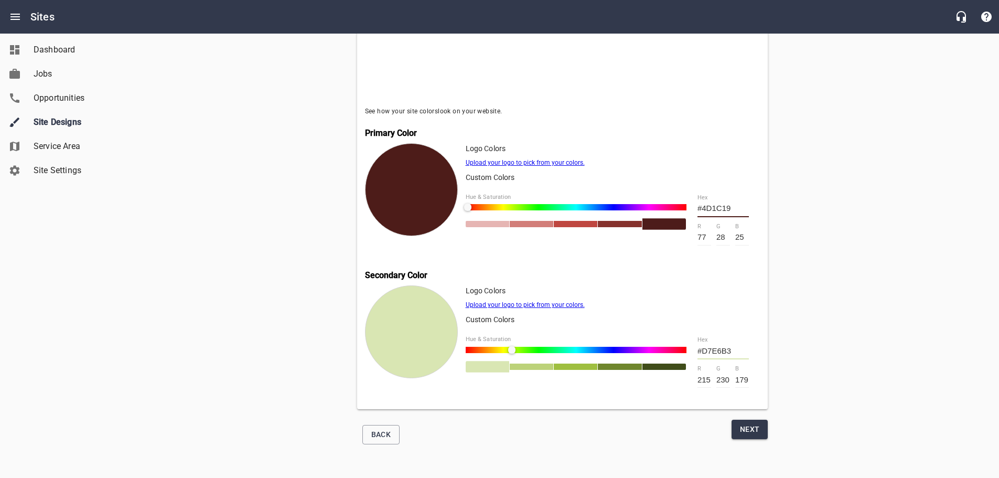
type input "#D6E6B3"
type input "214"
type input "#D4E6B3"
type input "212"
type input "#D3E6B3"
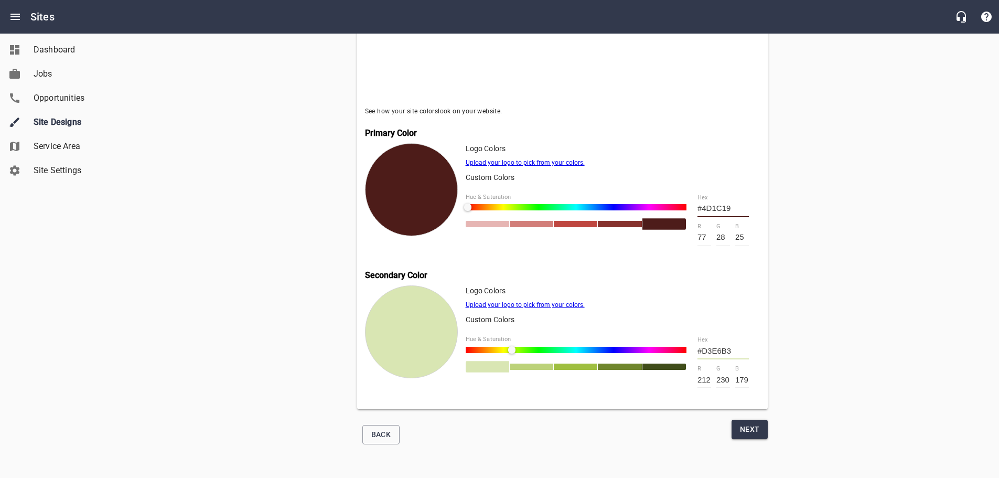
type input "211"
type input "#D2E6B3"
type input "210"
type input "#D1E6B3"
type input "209"
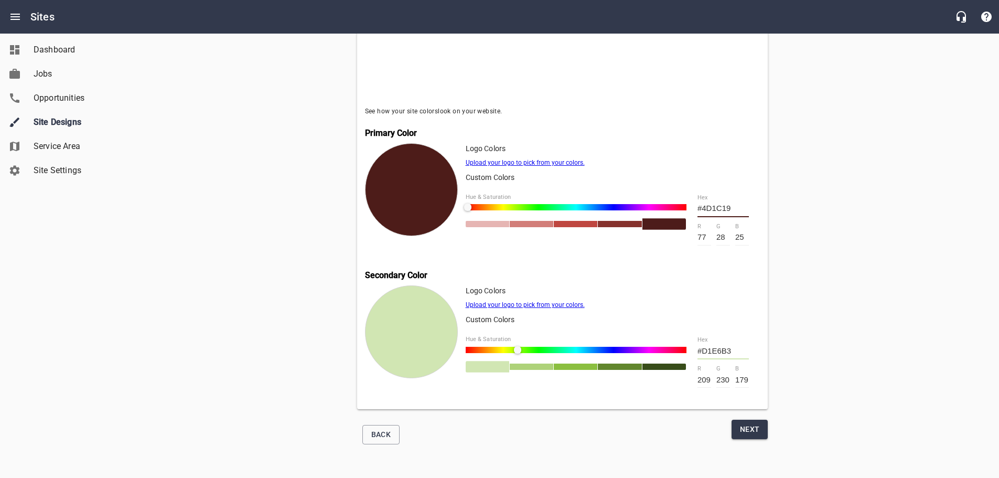
type input "#CFE6B3"
type input "207"
type input "#CDE6B3"
type input "205"
type input "#CCE6B3"
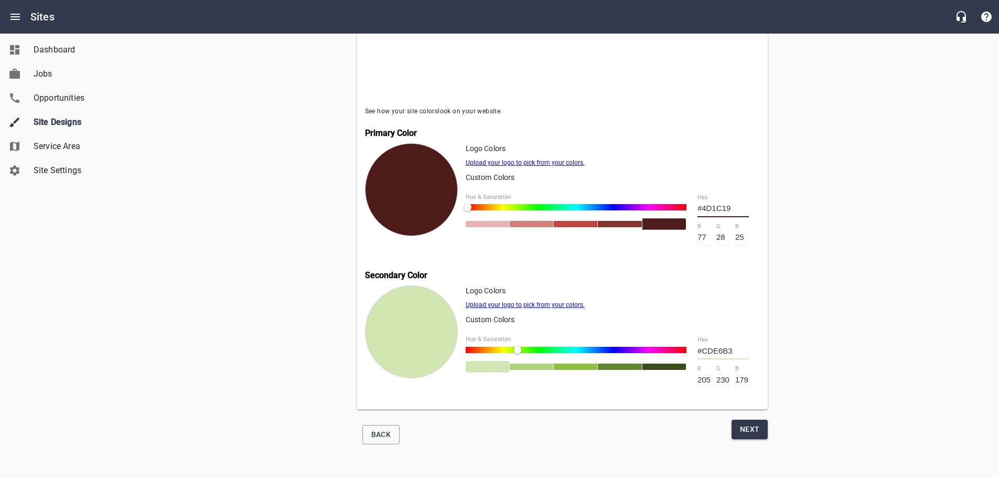
type input "204"
type input "#C9E6B3"
type input "201"
type input "#C8E6B3"
type input "200"
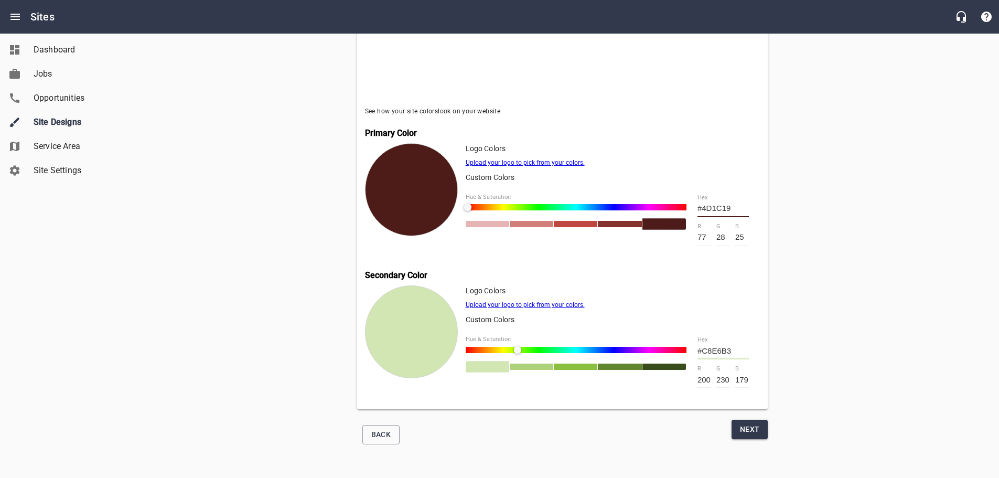
type input "#C7E6B3"
type input "199"
type input "#C6E6B3"
type input "198"
type input "#C4E6B3"
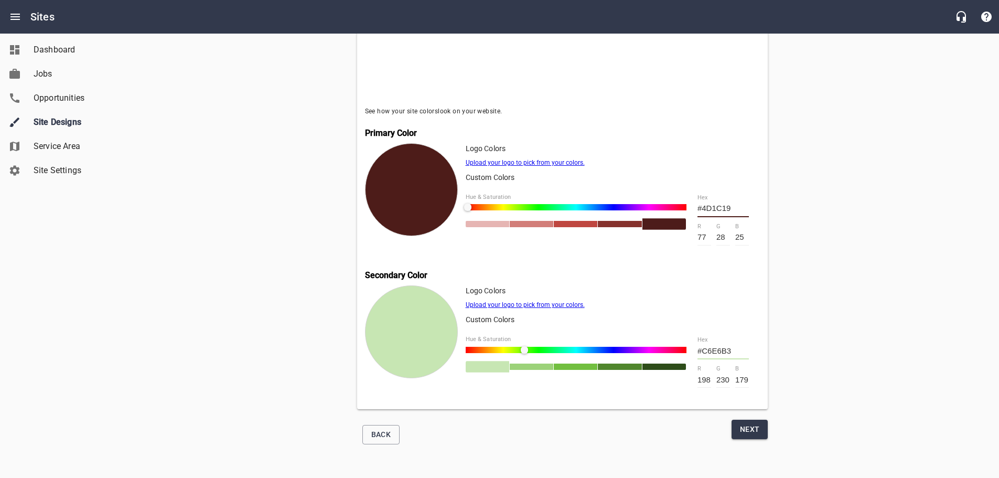
type input "196"
type input "#C1E6B3"
type input "193"
type input "#BAE6B3"
type input "186"
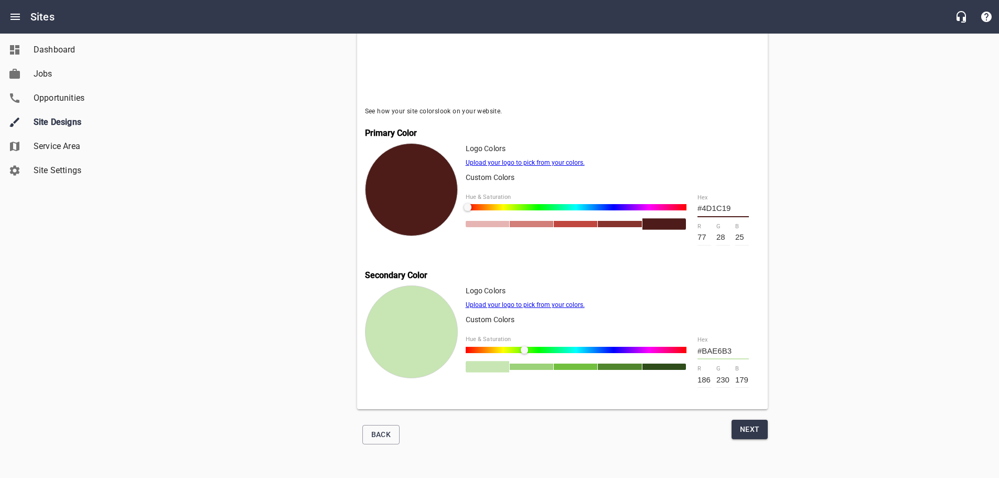
type input "#B7E6B3"
type input "183"
type input "#B4E6B3"
type input "180"
type input "#B3E6B4"
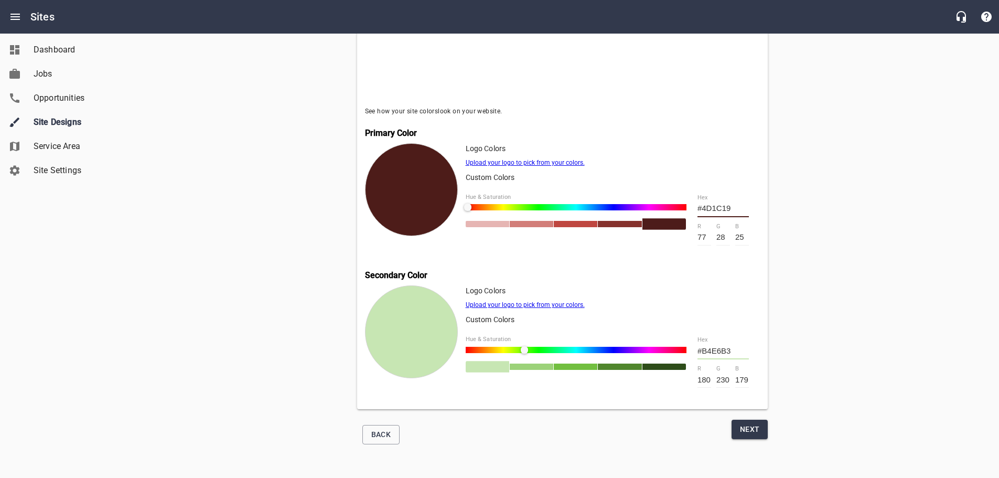
type input "179"
type input "180"
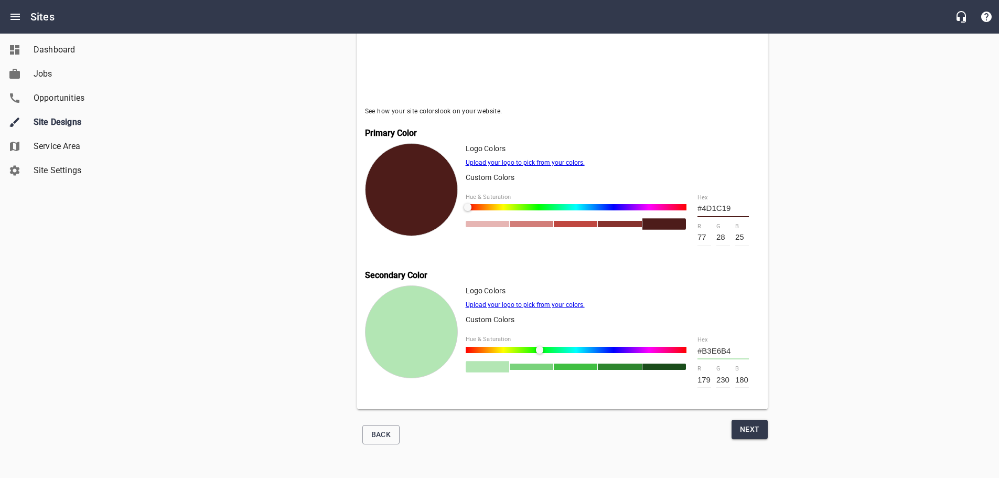
type input "#B3E6B5"
type input "181"
type input "#B3E6B7"
type input "183"
type input "#B3E6B9"
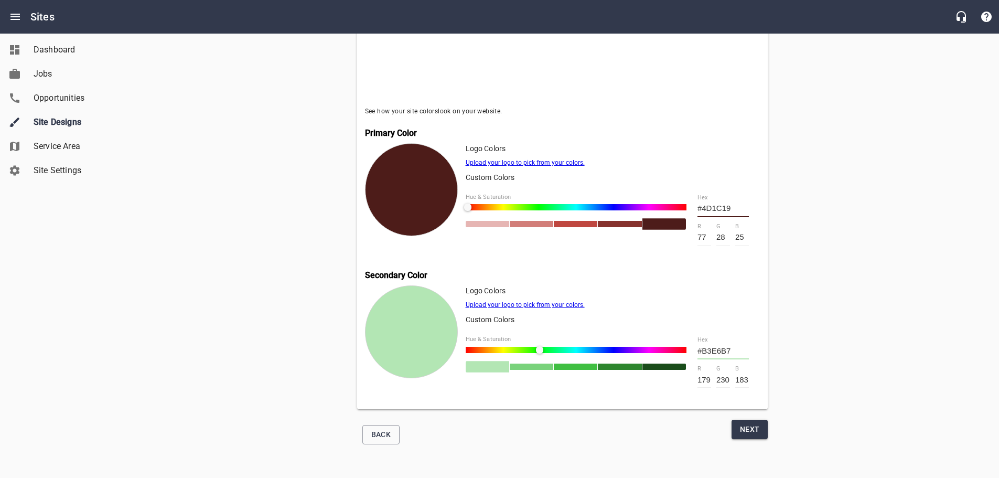
type input "185"
type input "#B3E6BA"
type input "186"
type input "#B3E6BC"
type input "188"
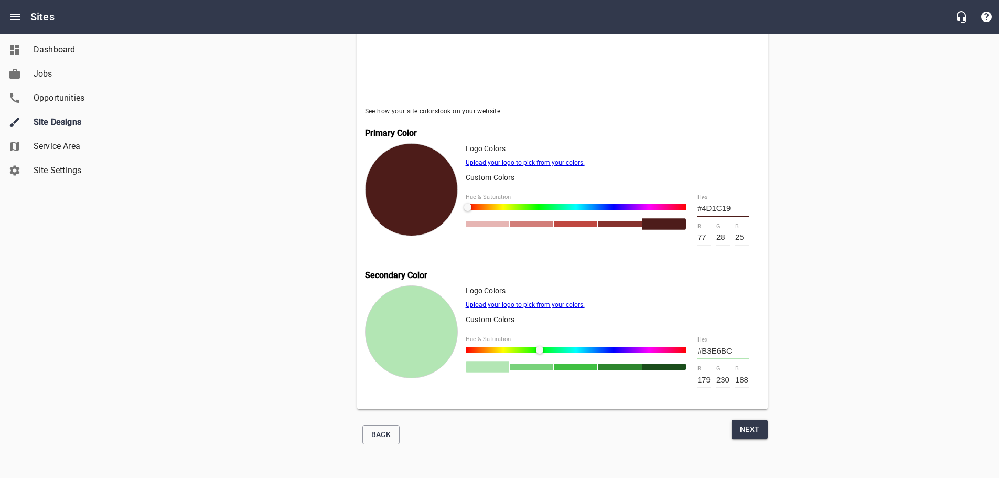
type input "#B3E6BF"
type input "191"
type input "#B3E6C1"
type input "193"
type input "#B3E6C2"
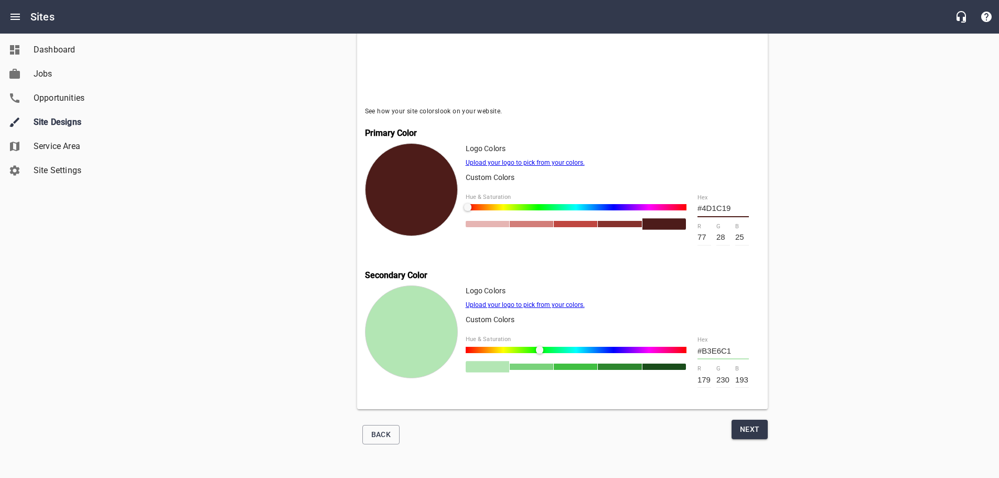
type input "194"
type input "#B3E6C4"
type input "196"
type input "#B3E6C5"
type input "197"
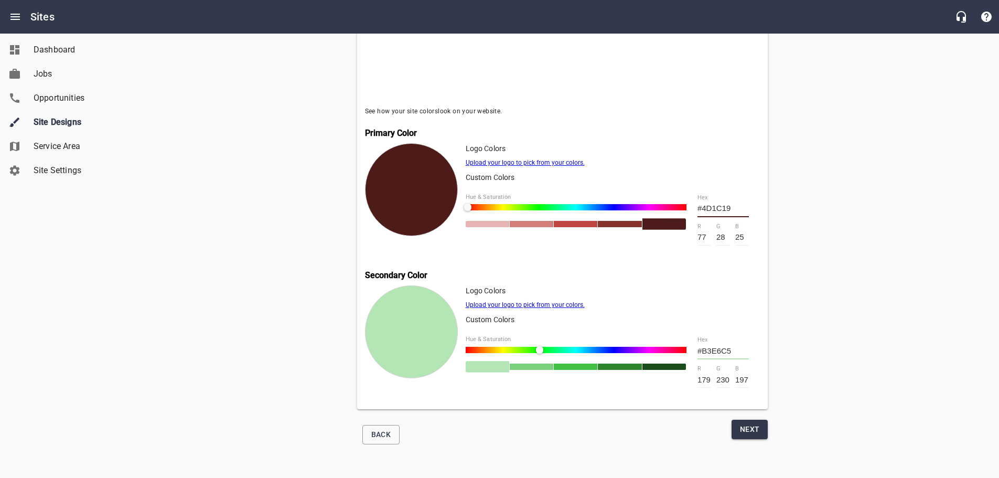
type input "#B3E6C7"
type input "199"
type input "#B3E6CA"
type input "202"
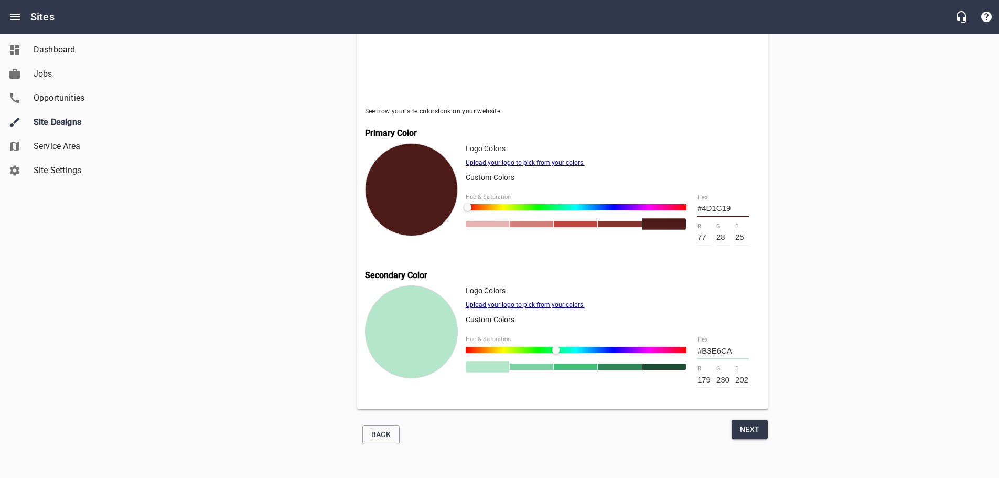
type input "#B3E6CB"
type input "203"
type input "#B3E6CC"
type input "204"
type input "#B3E6D0"
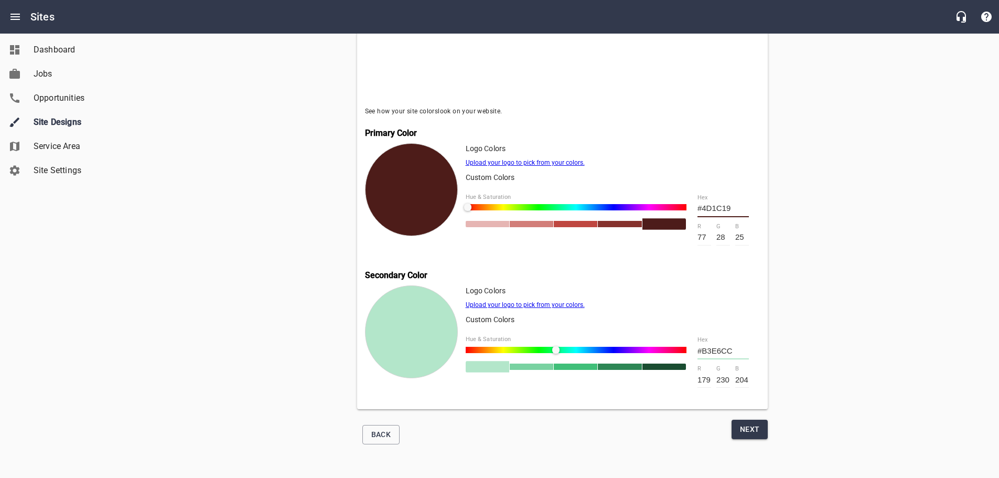
type input "208"
type input "#B3E6D2"
type input "210"
type input "#B3E6D4"
type input "212"
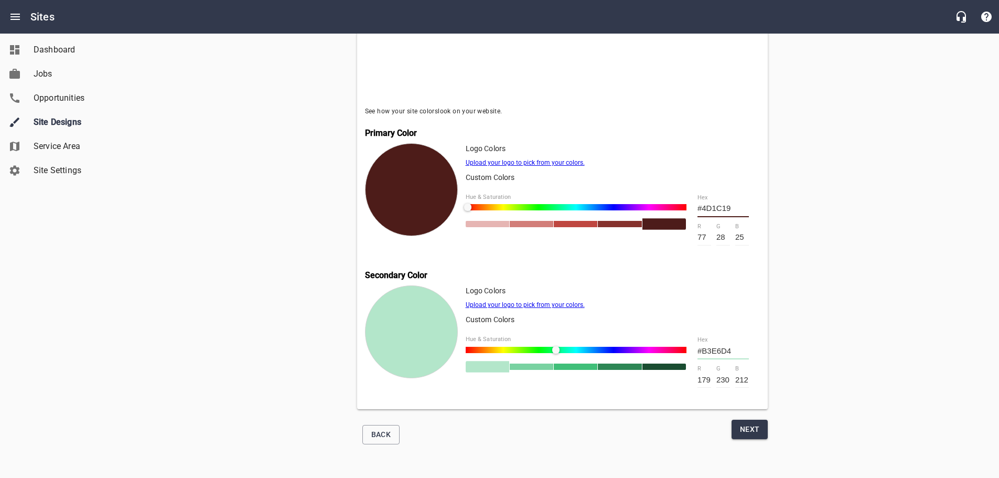
type input "#B3E6D6"
type input "214"
type input "#B3E6D7"
type input "215"
type input "#B3E6D8"
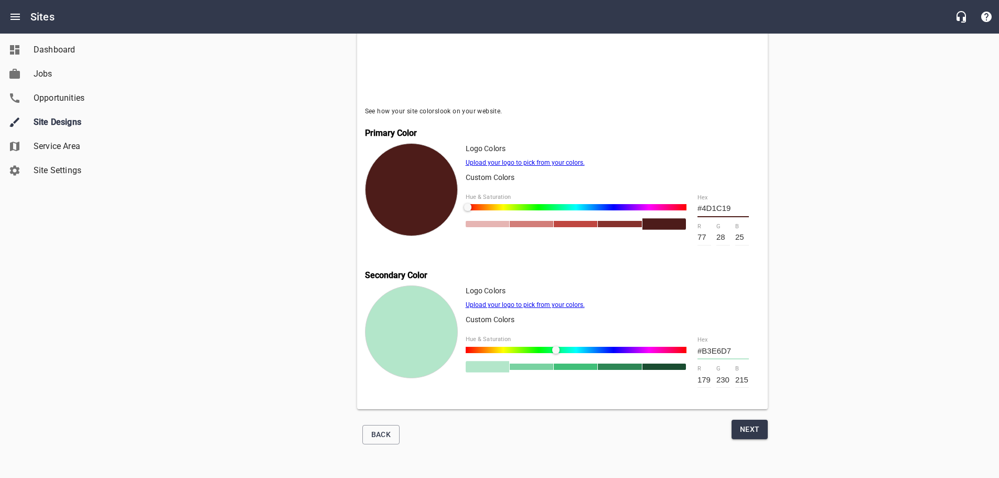
type input "216"
type input "#B3E6DA"
type input "218"
type input "#B3E6DE"
type input "222"
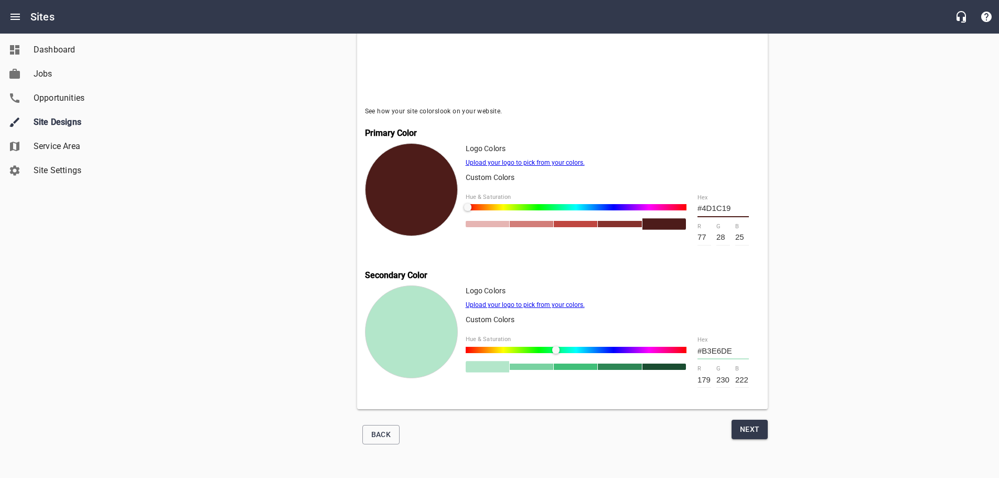
type input "#B3E6E1"
type input "225"
type input "#B3E6E3"
type input "227"
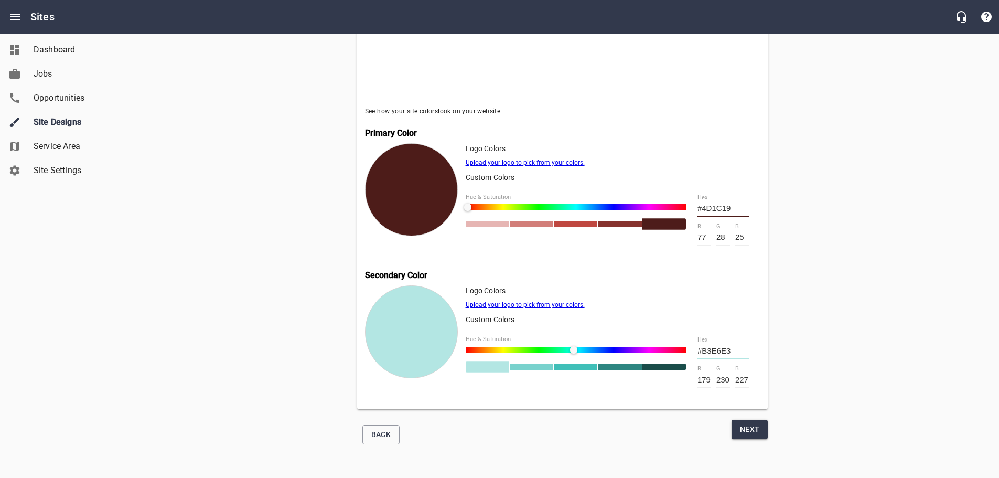
type input "#B3E5E6"
type input "229"
type input "230"
type input "#B3E2E6"
type input "226"
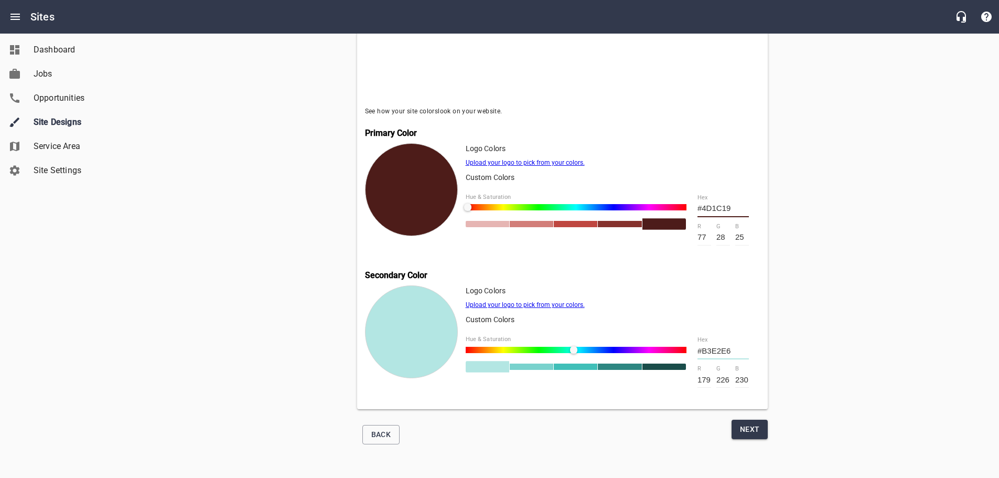
type input "#B3E1E6"
type input "225"
type input "#B3DFE6"
type input "223"
type input "#B3DBE6"
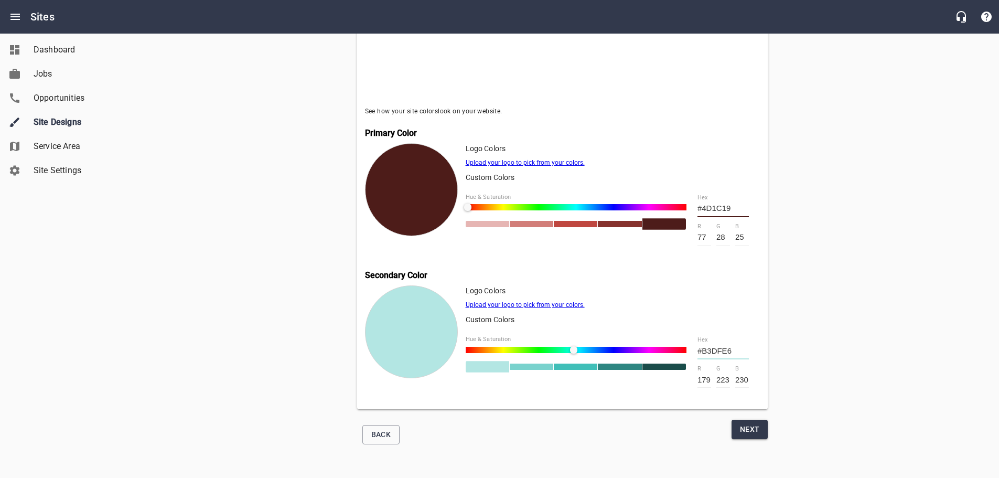
type input "219"
type input "#B3D7E6"
type input "215"
type input "#B3D6E6"
type input "214"
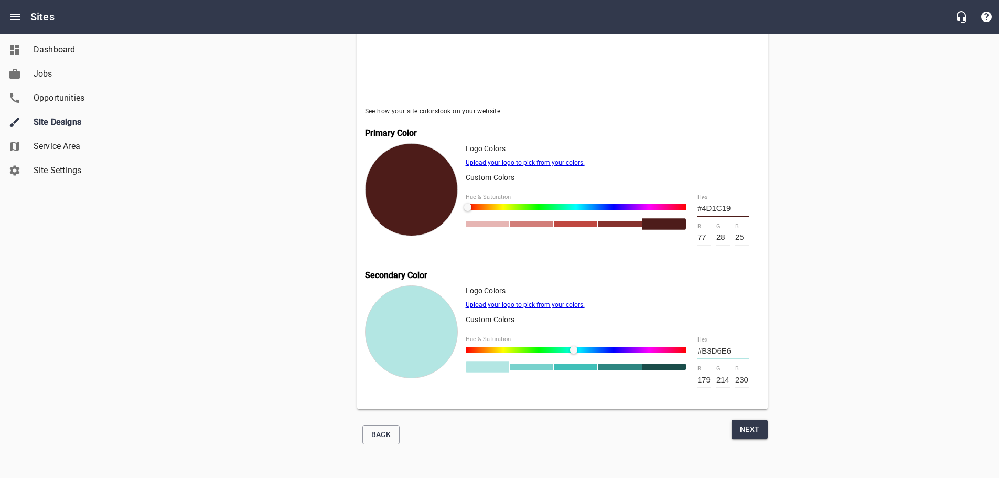
type input "#B3D5E6"
type input "213"
type input "#B3D3E6"
type input "211"
type input "#B3D2E6"
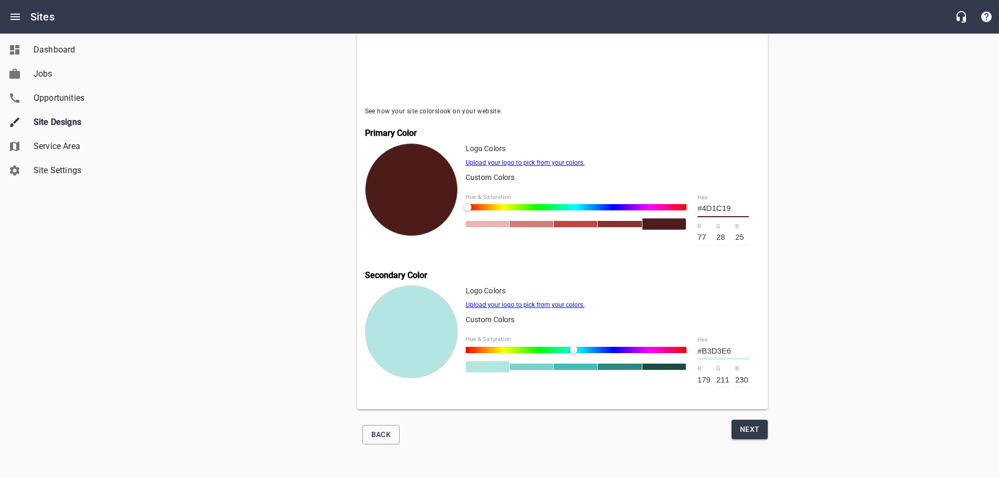
type input "210"
type input "#B3D0E6"
type input "208"
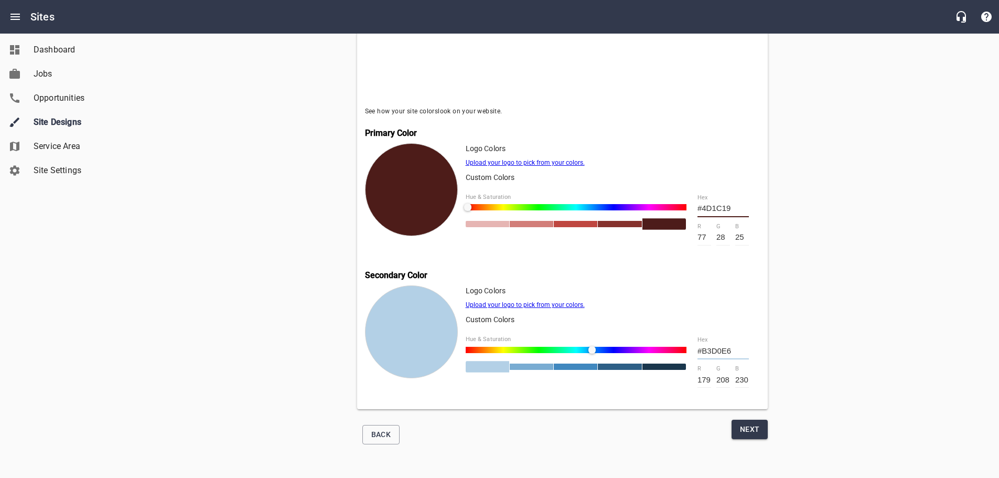
type input "#B3CFE6"
type input "207"
type input "#B3CEE6"
type input "206"
type input "#B3CCE6"
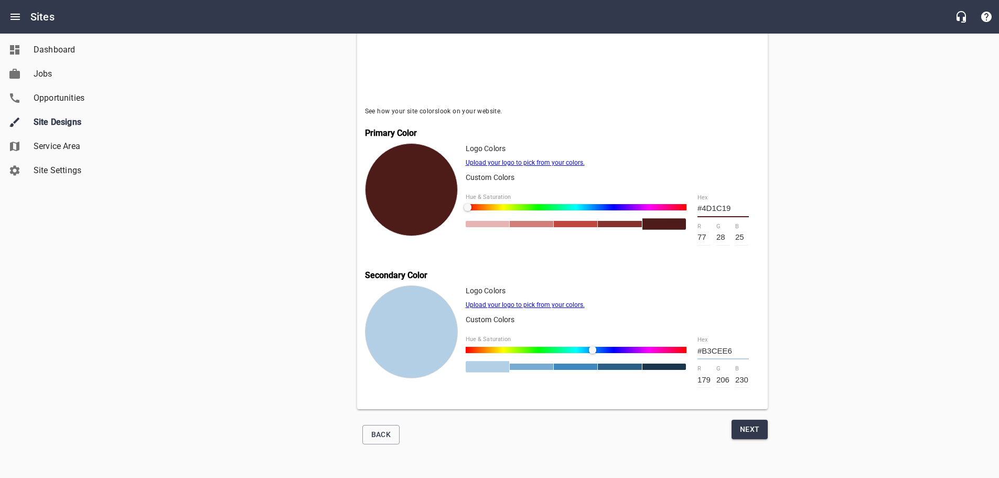
type input "204"
type input "#B3CAE6"
type input "202"
type input "#B3C9E6"
type input "201"
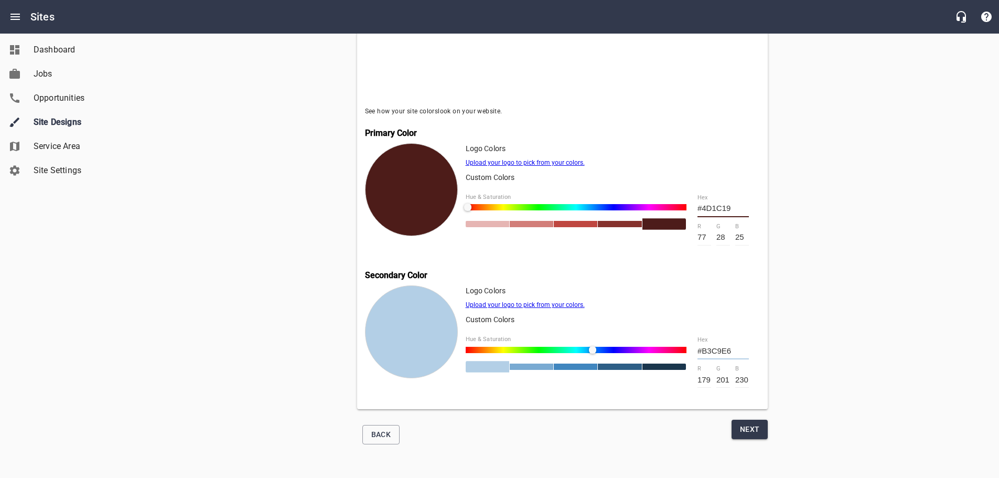
type input "#B3C8E6"
type input "200"
type input "#B3C7E6"
type input "199"
type input "#B3C6E6"
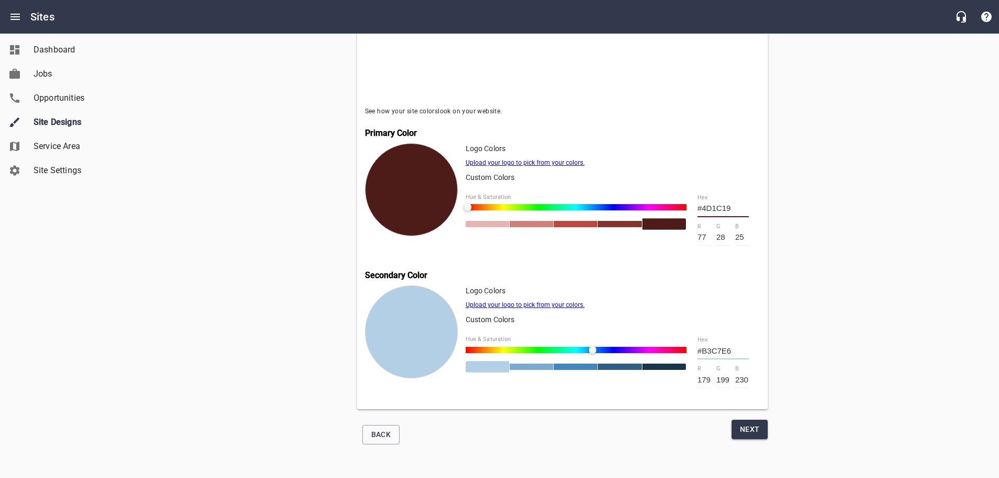
type input "198"
type input "#B3C5E6"
type input "197"
type input "#B3C4E6"
type input "196"
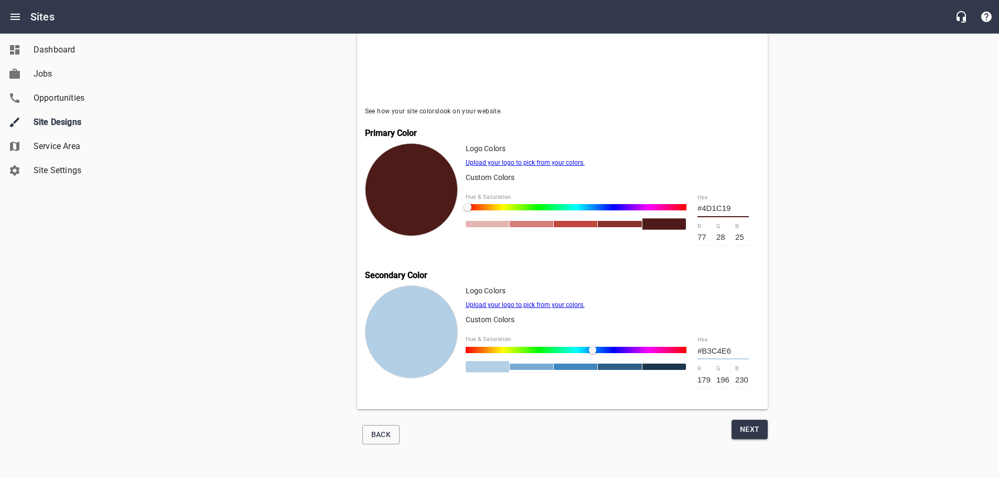
type input "#B3C3E6"
type input "195"
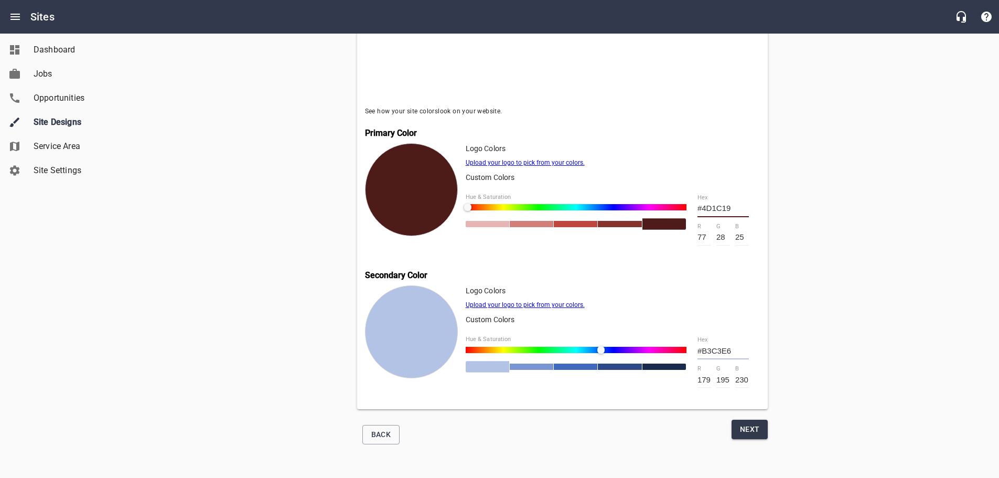
type input "#B3C2E6"
type input "194"
drag, startPoint x: 504, startPoint y: 350, endPoint x: 602, endPoint y: 347, distance: 98.1
click at [602, 347] on div at bounding box center [601, 349] width 7 height 7
click at [542, 159] on link "Upload your logo to pick from your colors." at bounding box center [525, 162] width 119 height 7
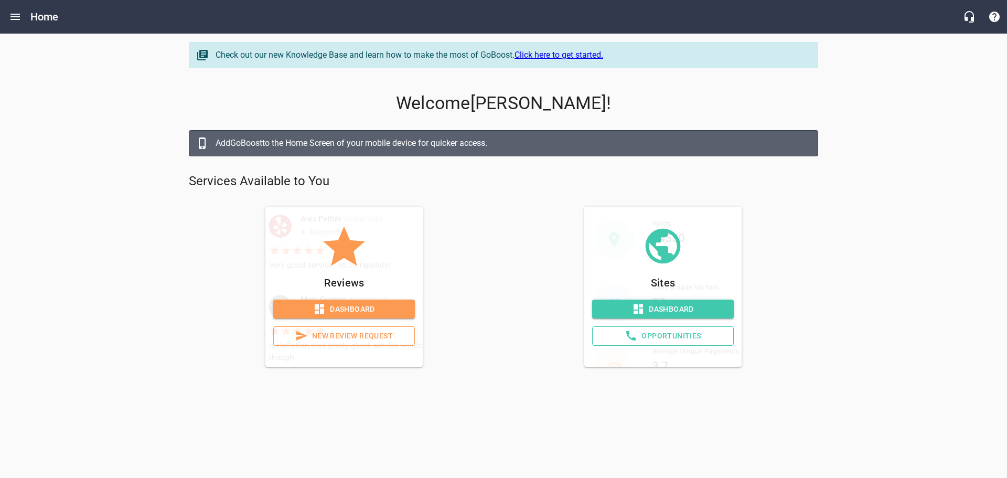
click at [647, 310] on span "Dashboard" at bounding box center [663, 309] width 125 height 13
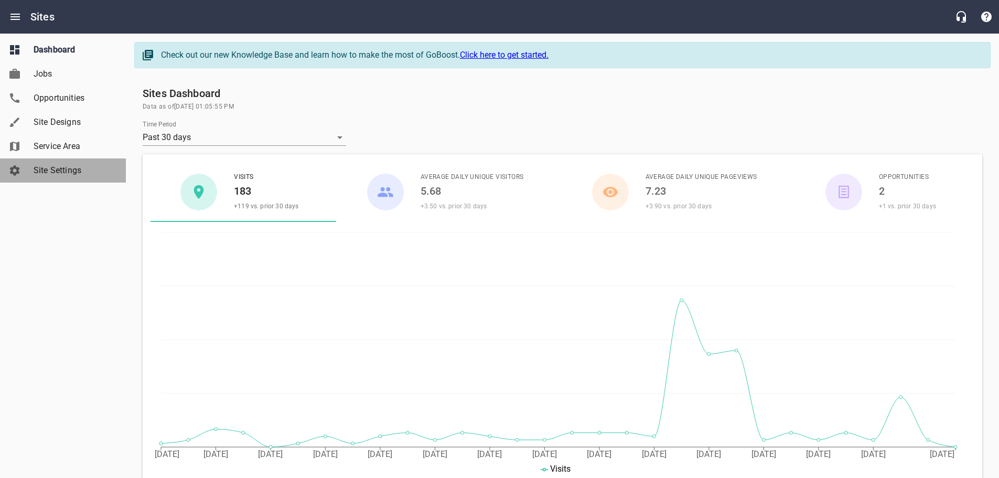
click at [69, 169] on span "Site Settings" at bounding box center [74, 170] width 80 height 13
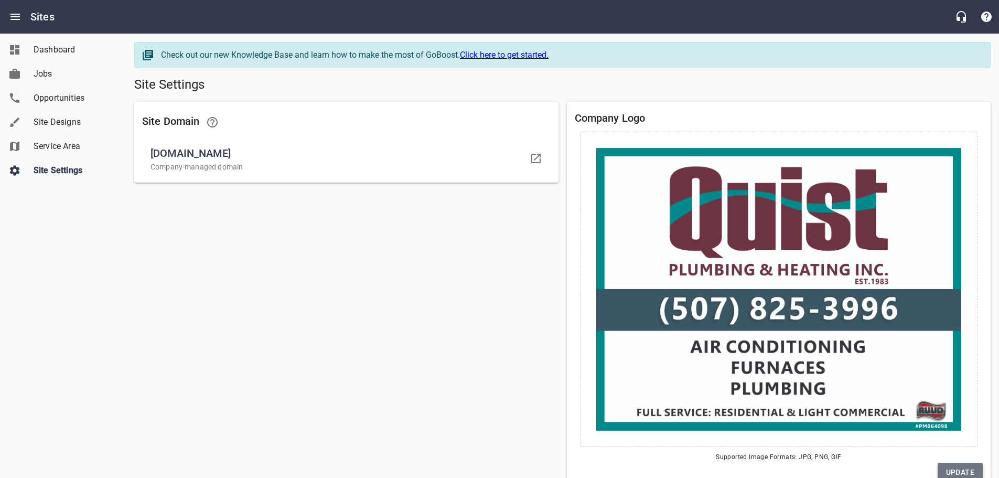
click at [951, 472] on span "Update" at bounding box center [960, 472] width 28 height 13
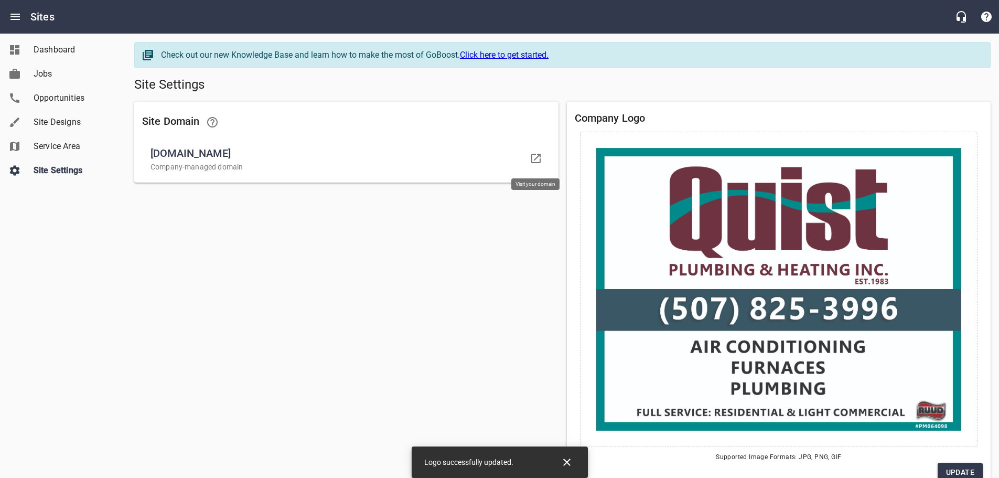
click at [533, 159] on icon at bounding box center [536, 158] width 13 height 13
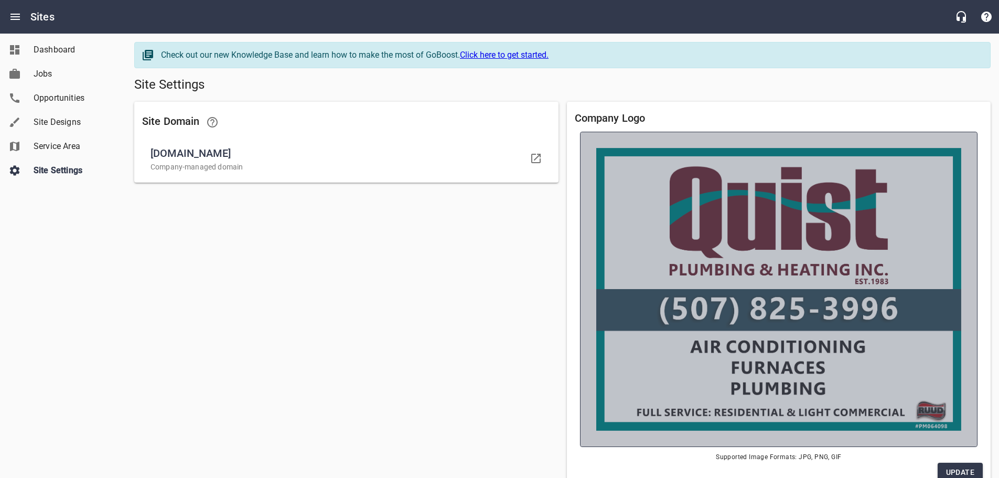
click at [695, 274] on img at bounding box center [779, 289] width 366 height 283
click at [0, 0] on input "file" at bounding box center [0, 0] width 0 height 0
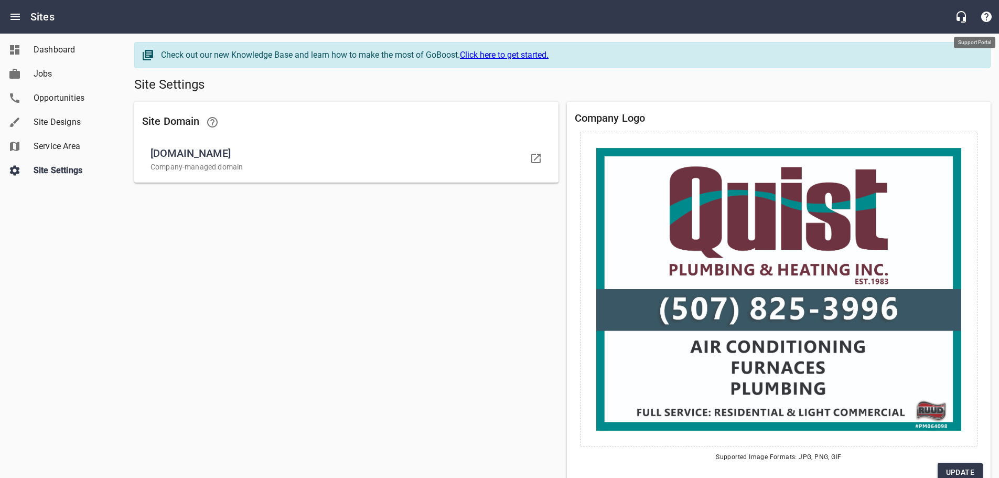
click at [986, 15] on icon "button" at bounding box center [986, 17] width 10 height 10
